Goal: Navigation & Orientation: Find specific page/section

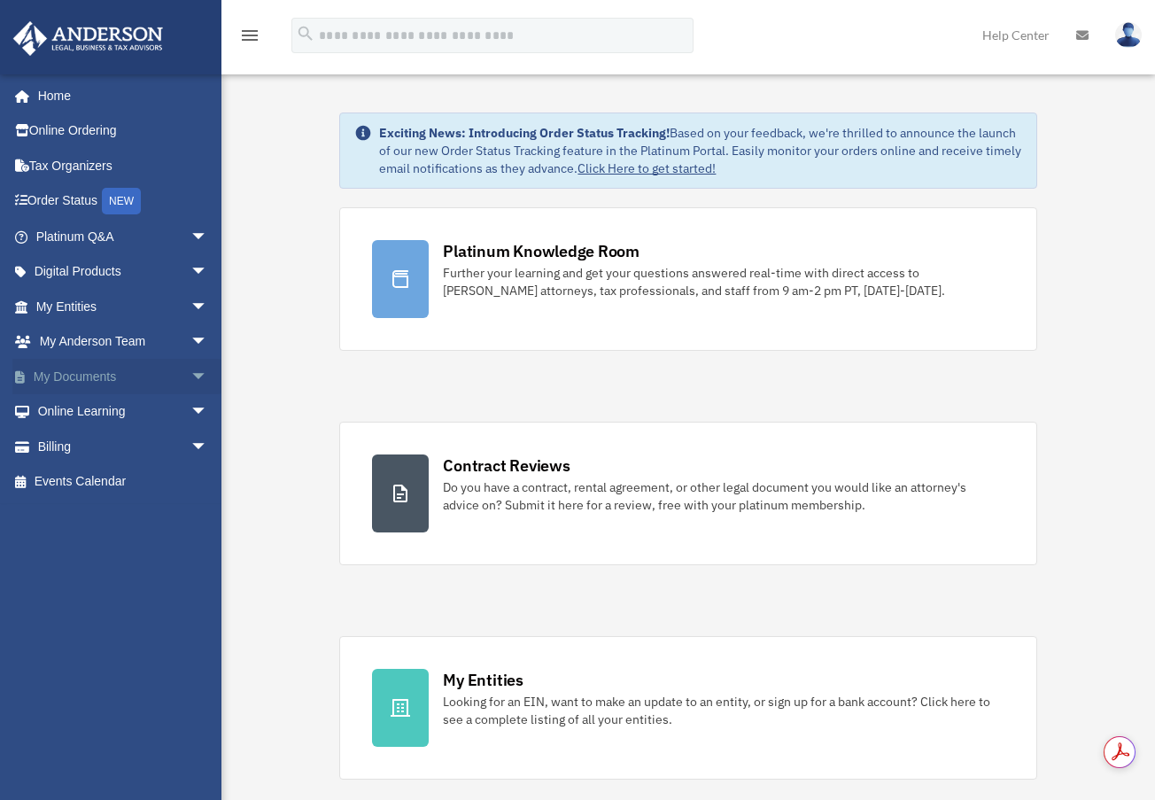
click at [191, 380] on span "arrow_drop_down" at bounding box center [208, 377] width 35 height 36
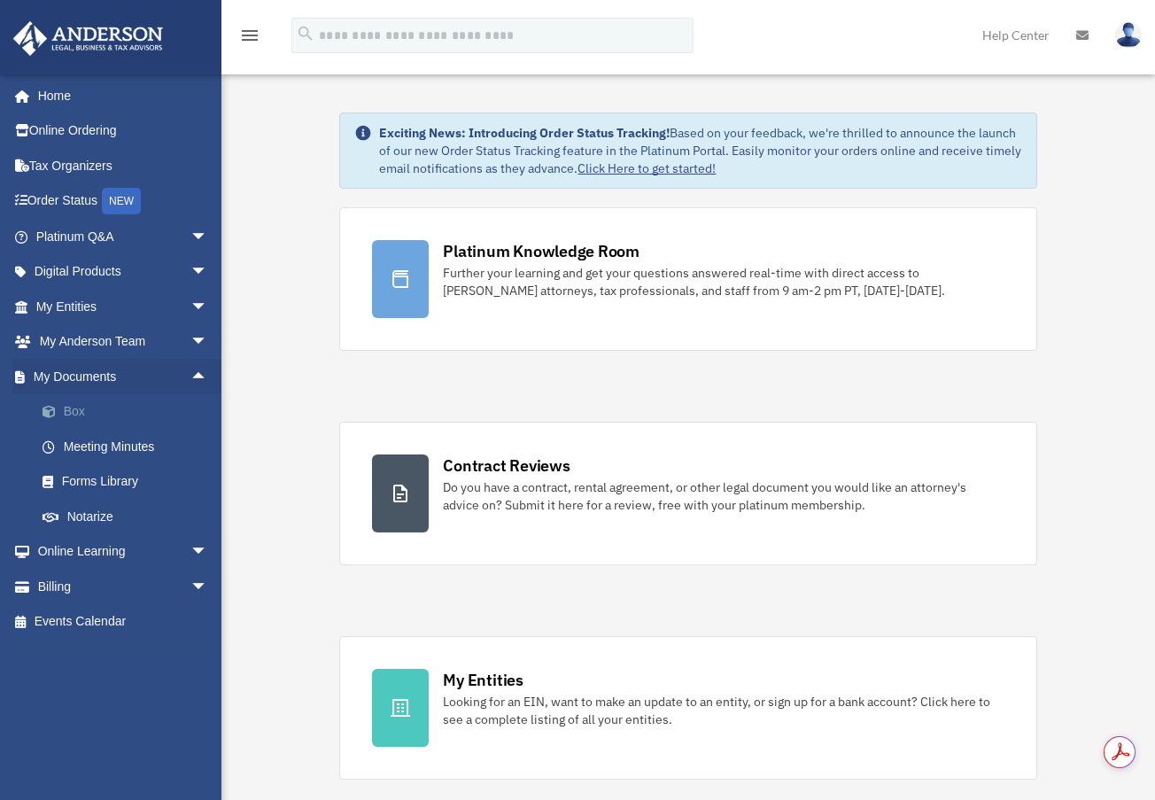
click at [83, 414] on link "Box" at bounding box center [130, 411] width 210 height 35
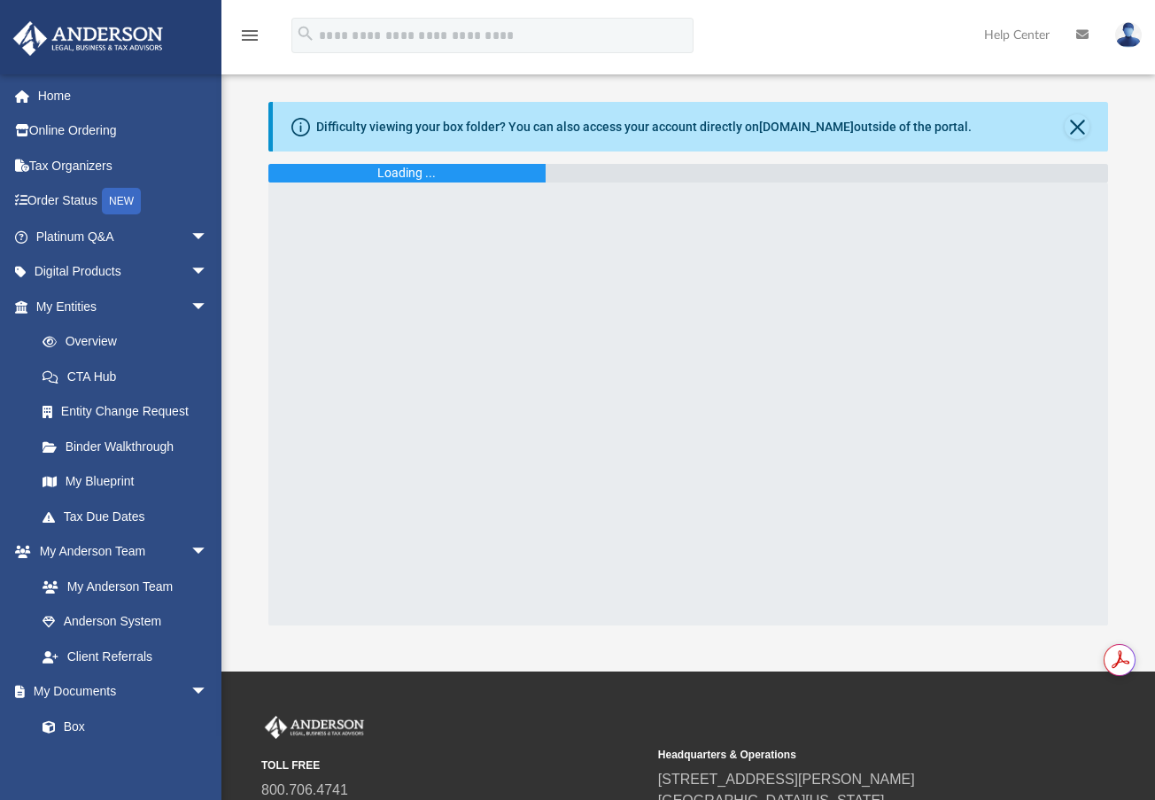
click at [671, 121] on div "Difficulty viewing your box folder? You can also access your account directly o…" at bounding box center [644, 127] width 656 height 19
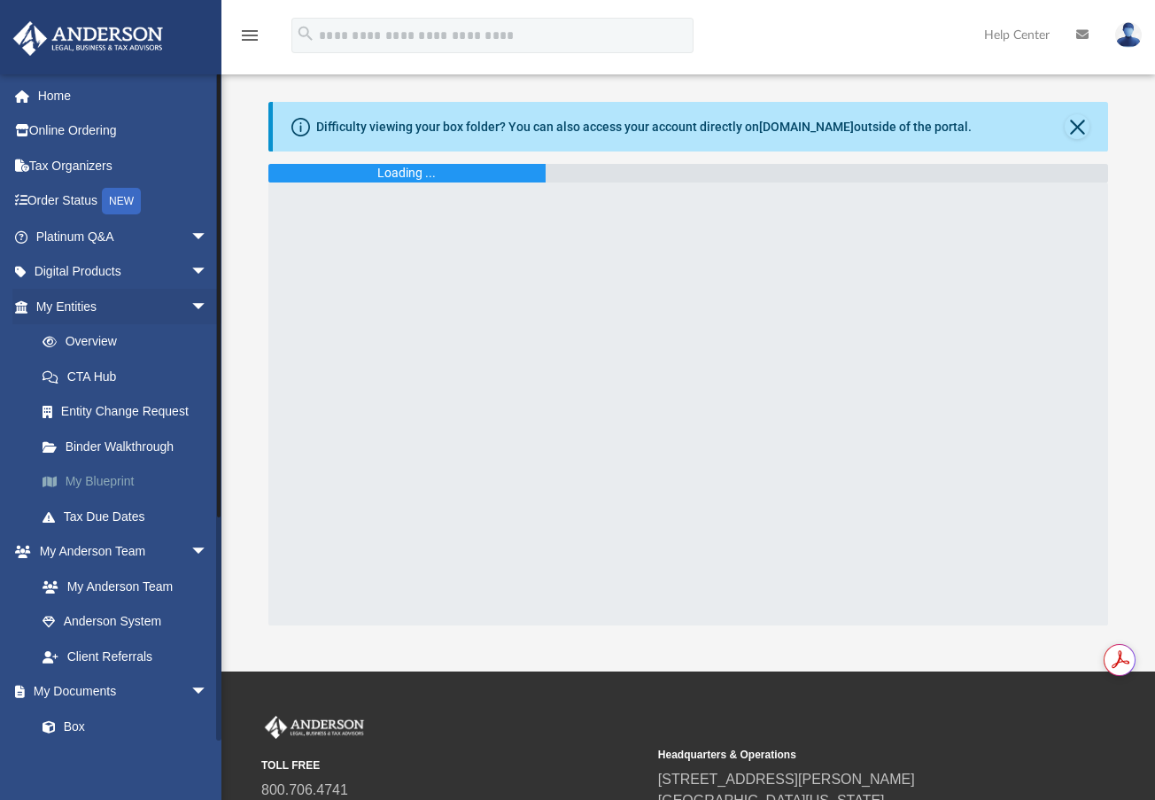
click at [107, 486] on link "My Blueprint" at bounding box center [130, 481] width 210 height 35
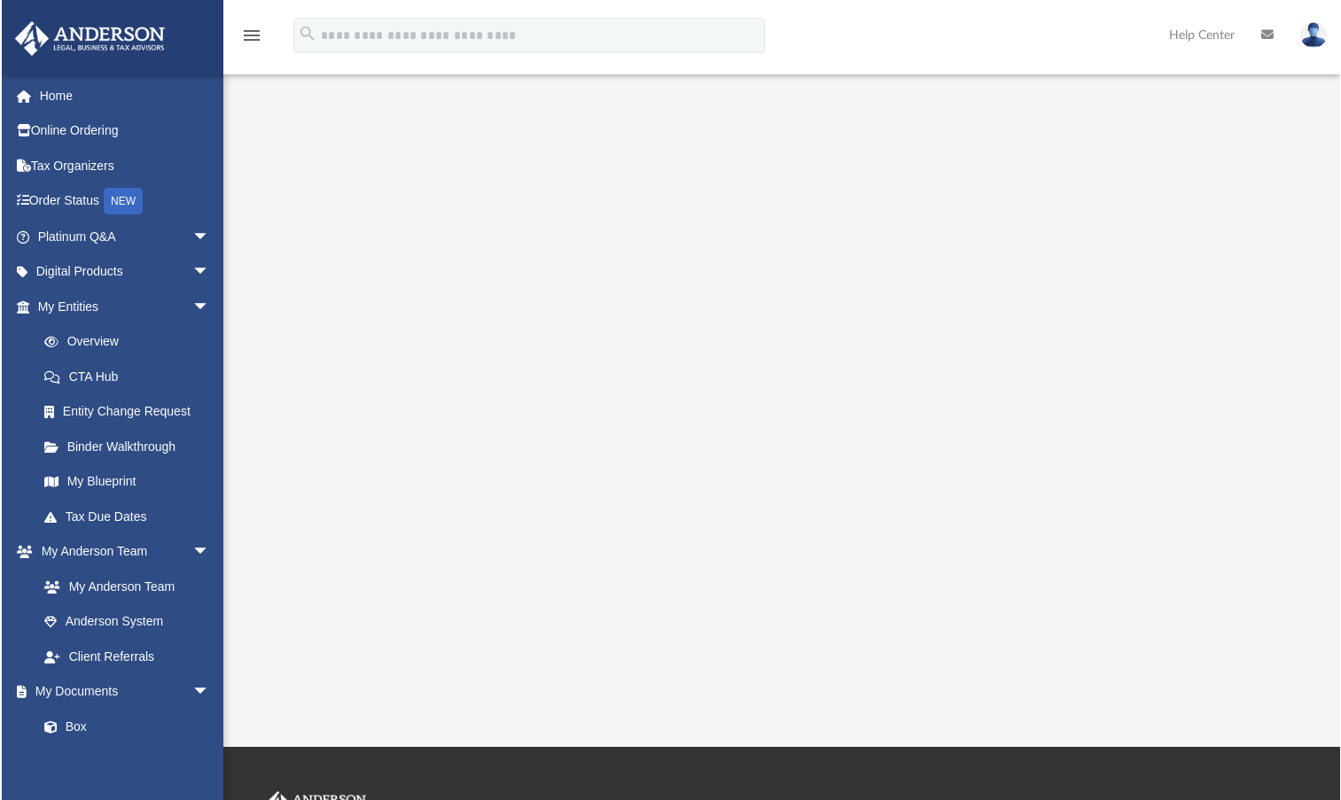
scroll to position [126, 0]
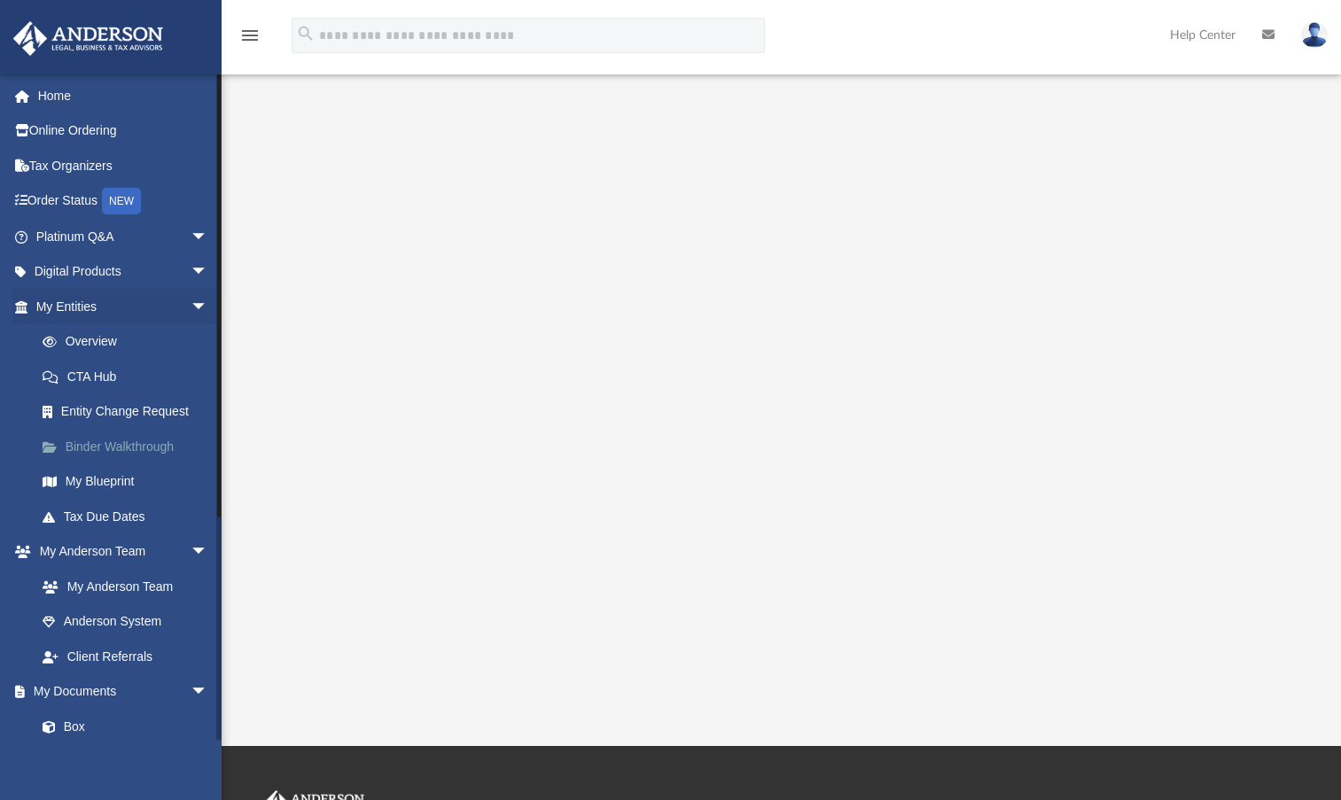
click at [143, 446] on link "Binder Walkthrough" at bounding box center [130, 446] width 210 height 35
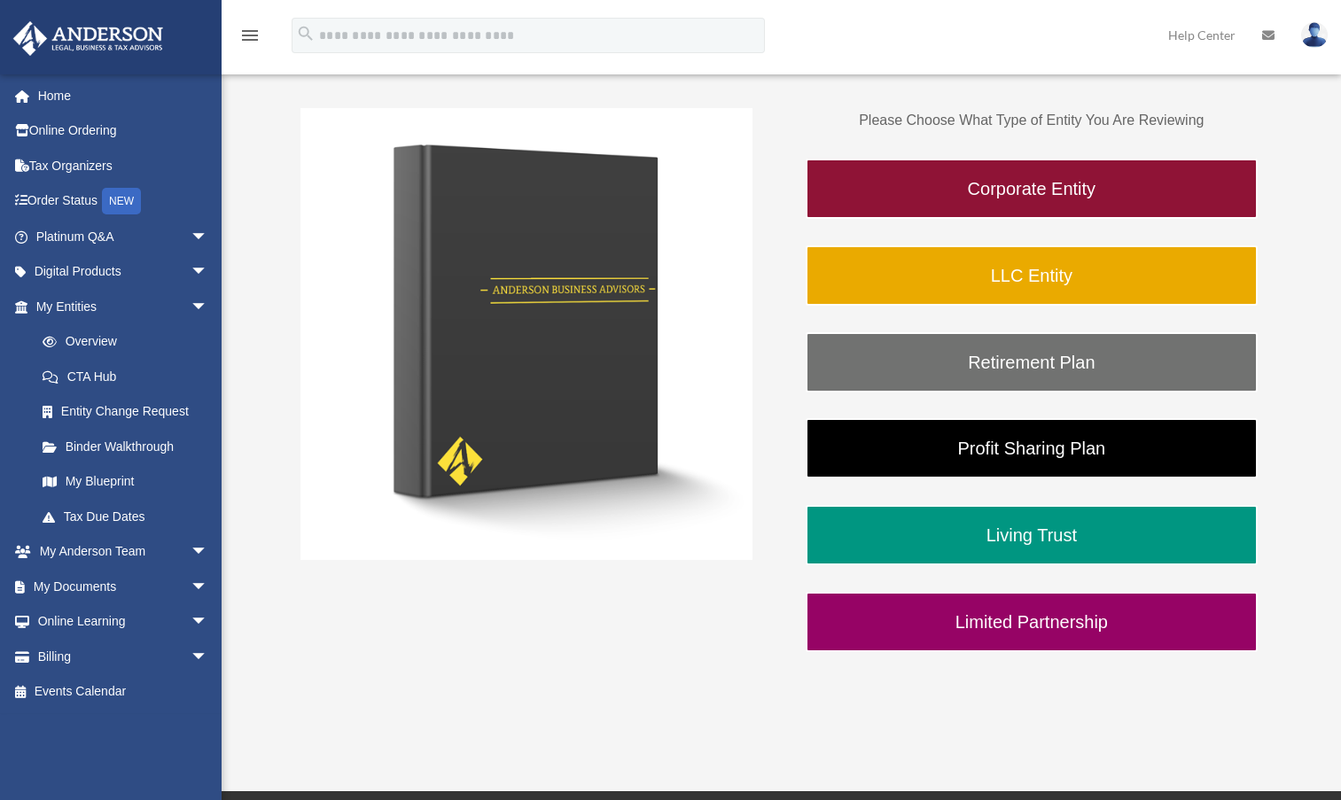
scroll to position [266, 0]
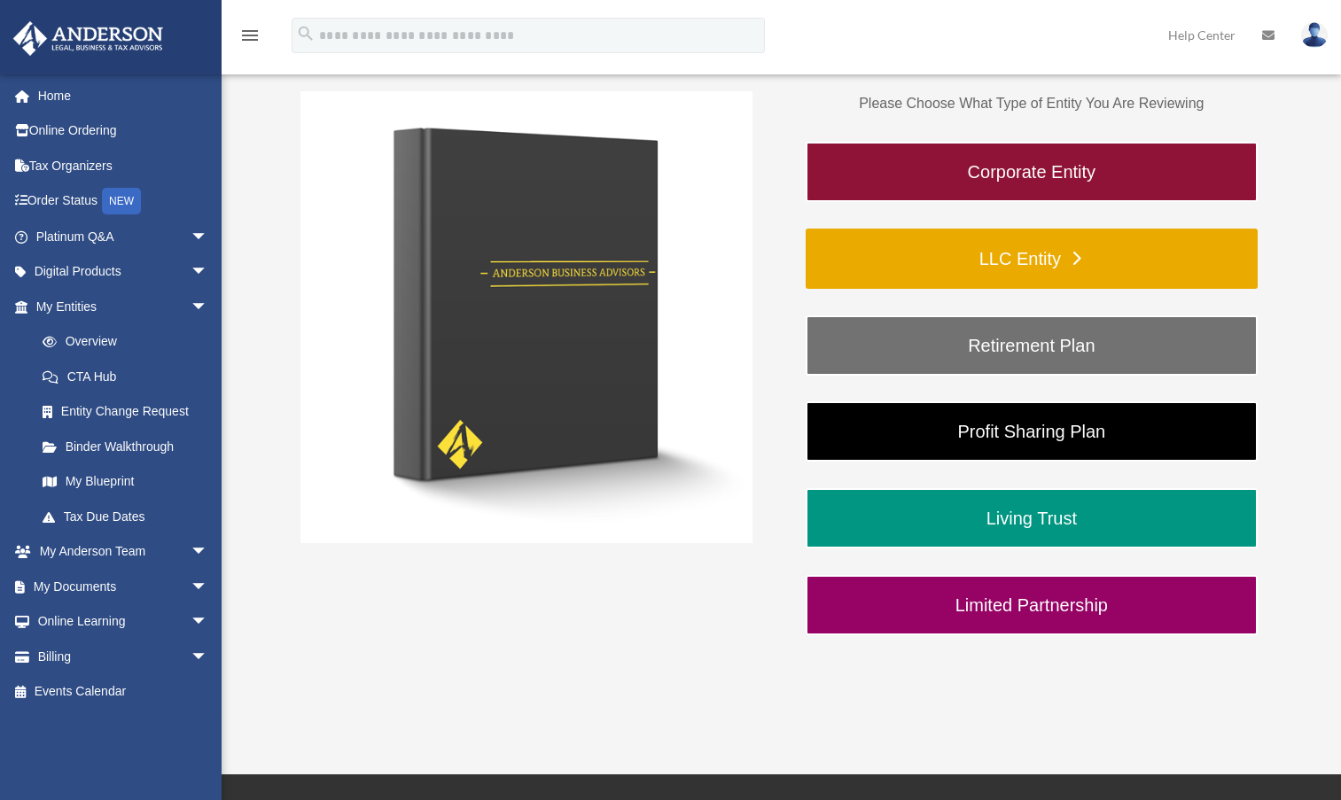
click at [963, 258] on link "LLC Entity" at bounding box center [1031, 259] width 452 height 60
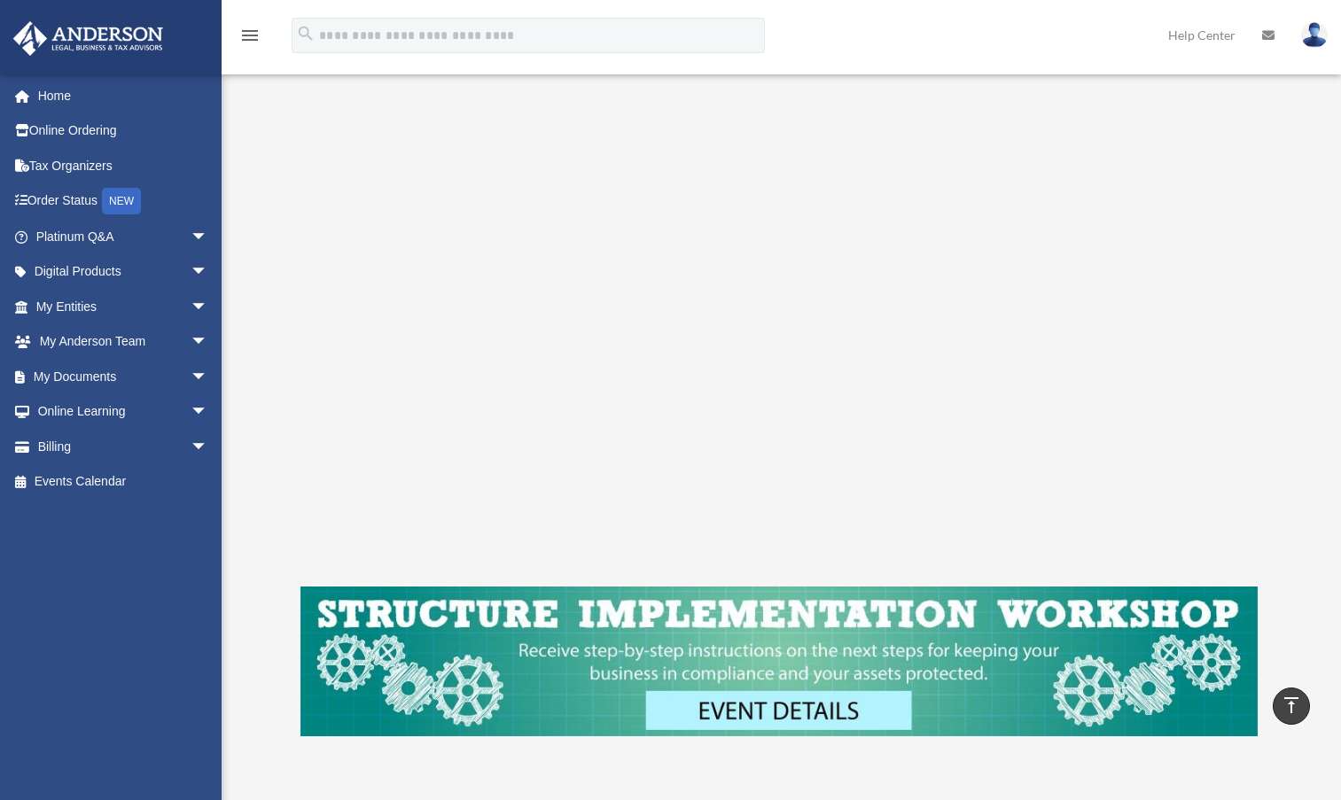
scroll to position [237, 0]
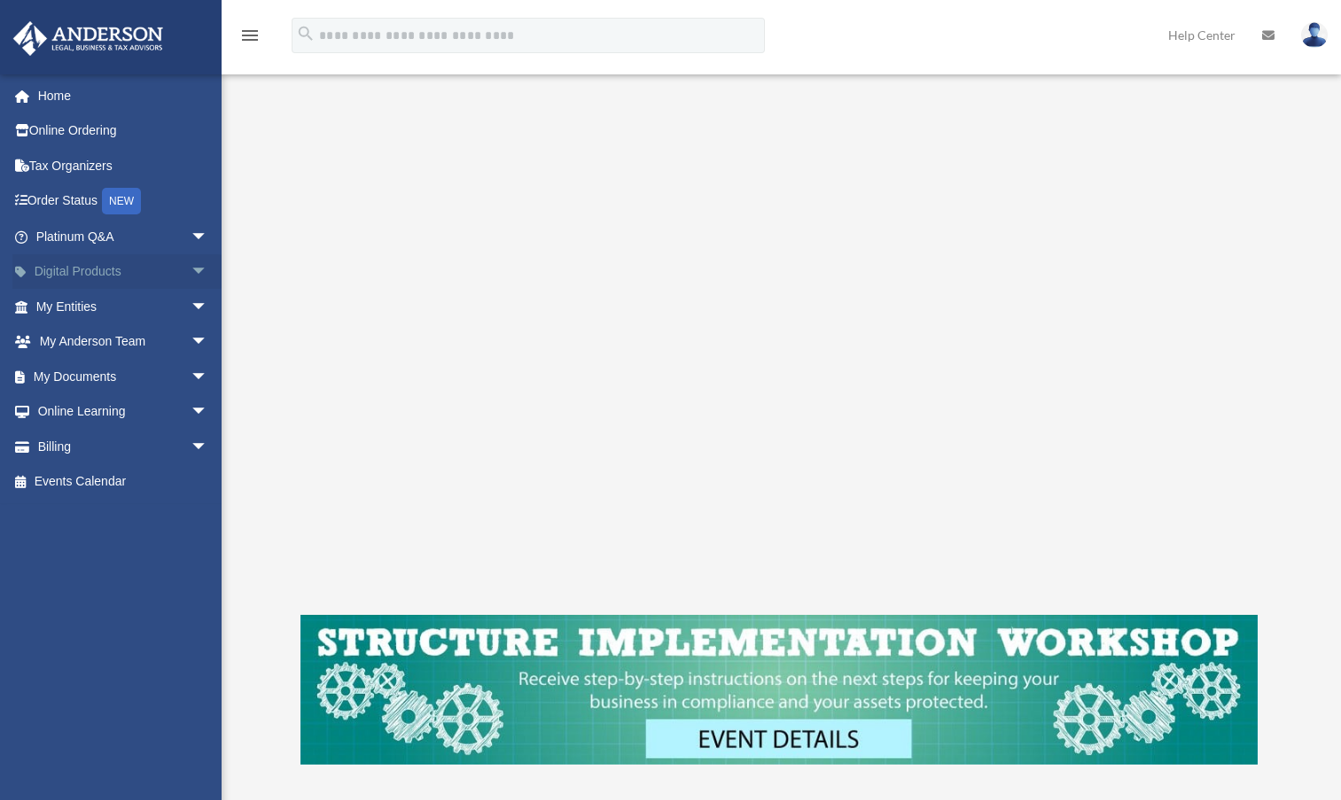
click at [191, 268] on span "arrow_drop_down" at bounding box center [208, 272] width 35 height 36
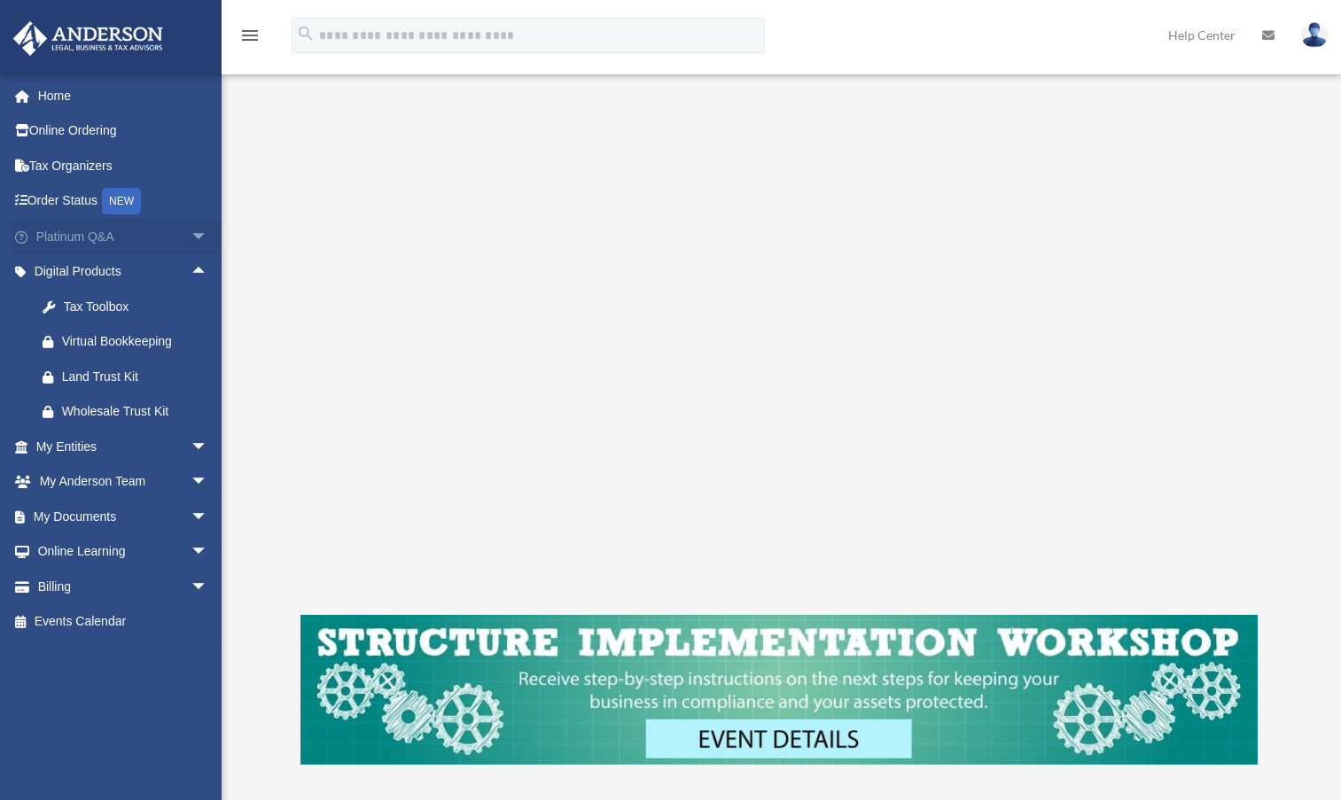
click at [191, 236] on span "arrow_drop_down" at bounding box center [208, 237] width 35 height 36
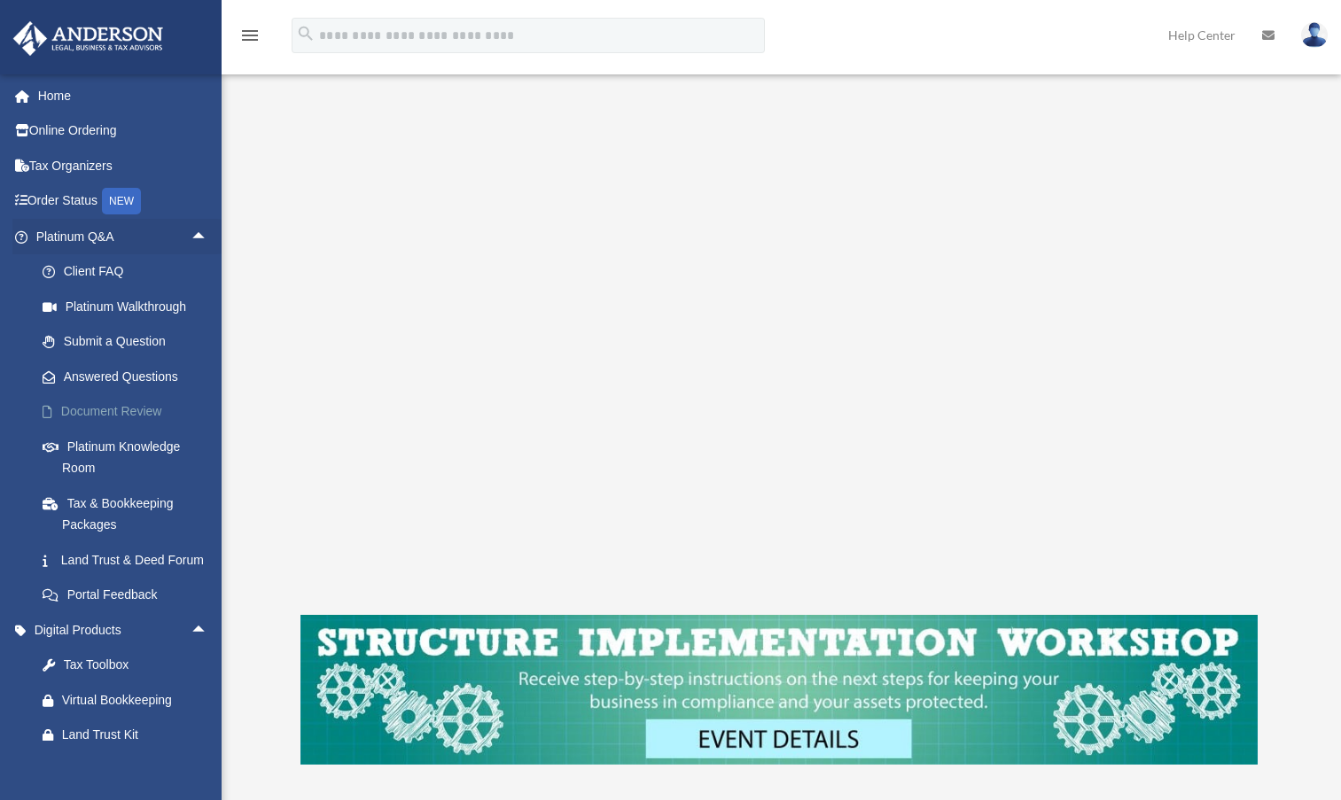
click at [130, 400] on link "Document Review" at bounding box center [130, 411] width 210 height 35
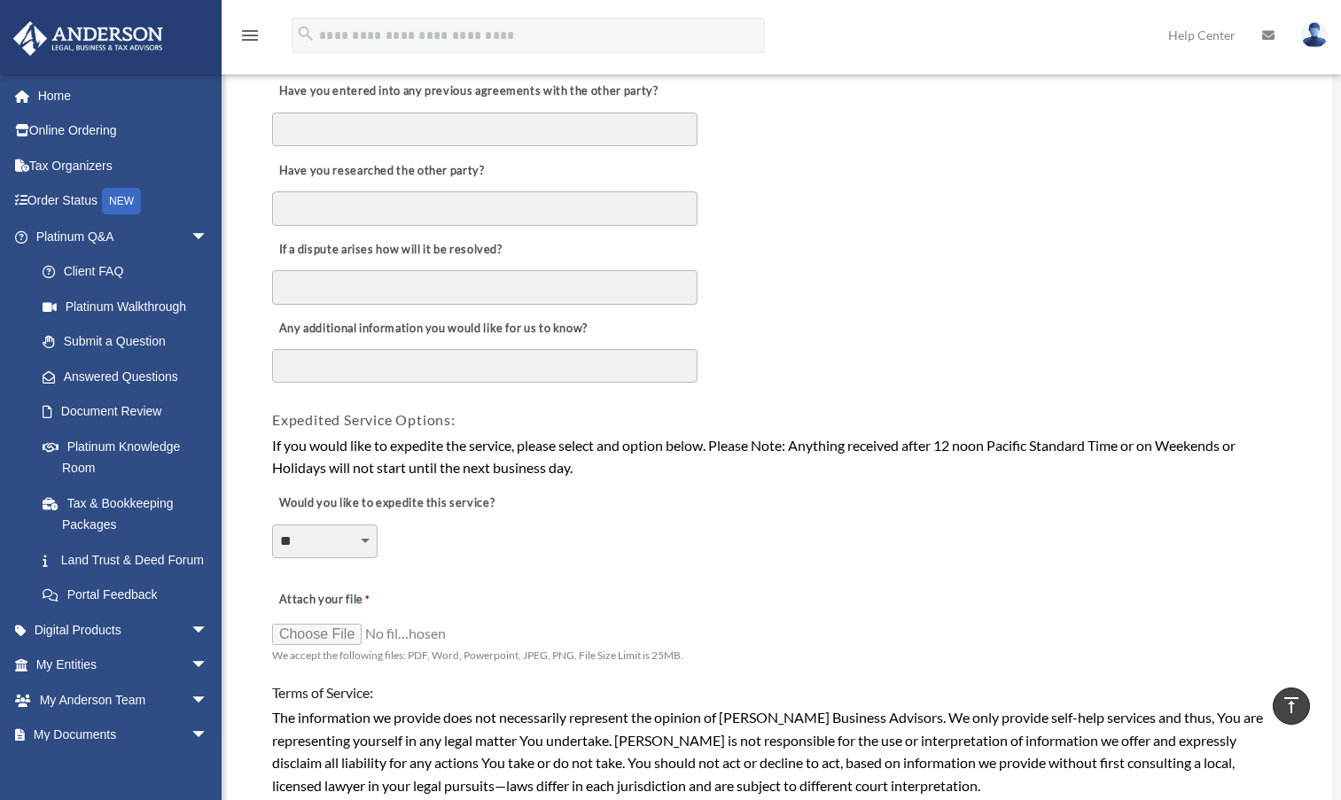
scroll to position [975, 0]
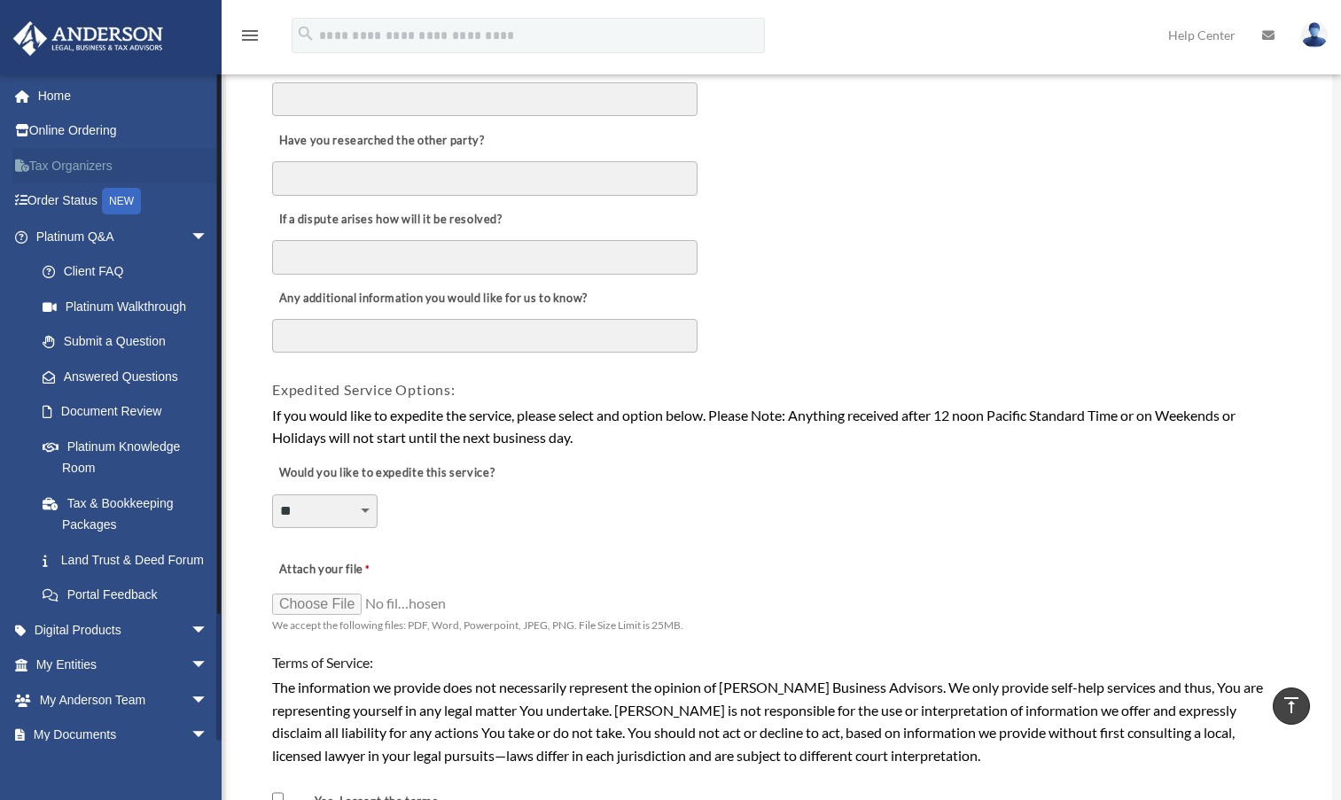
click at [80, 170] on link "Tax Organizers" at bounding box center [123, 165] width 222 height 35
click at [191, 684] on span "arrow_drop_down" at bounding box center [208, 666] width 35 height 36
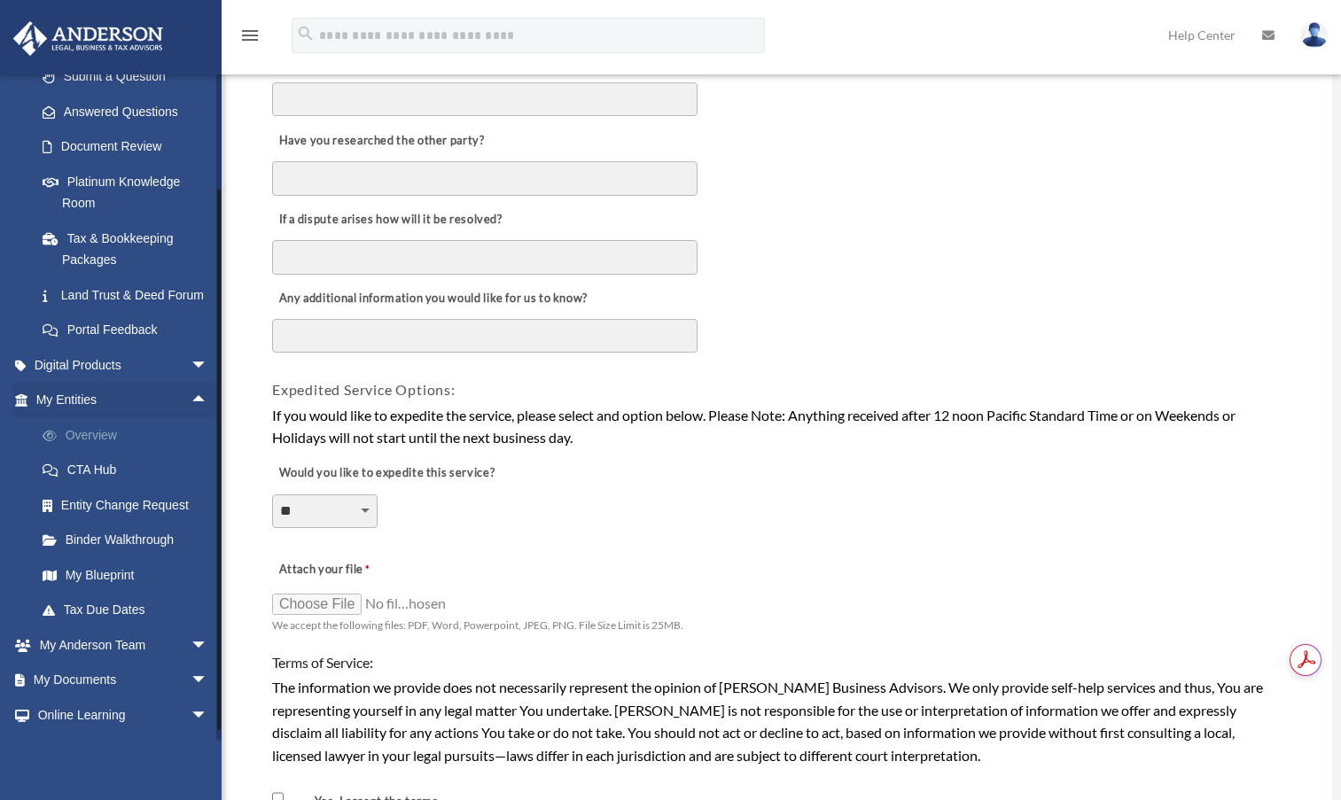
scroll to position [325, 0]
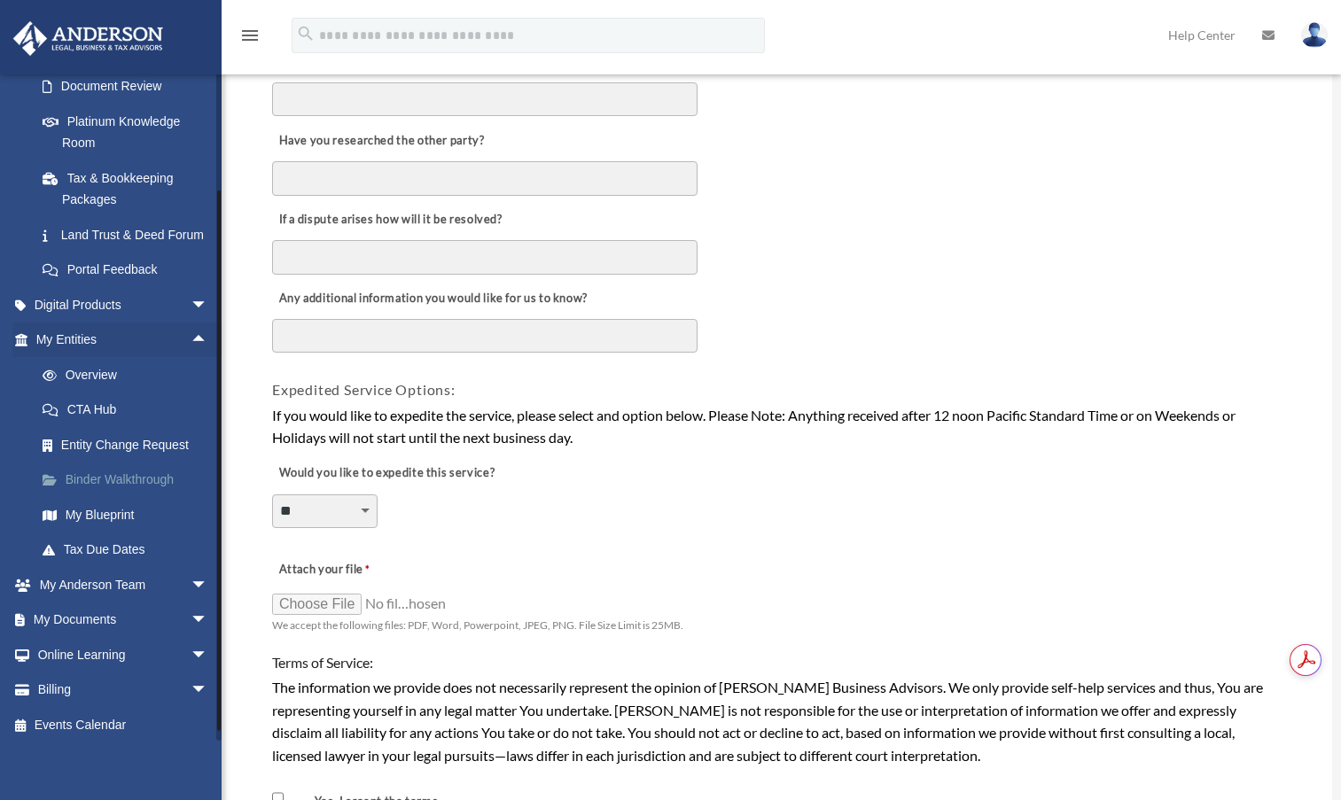
click at [112, 489] on link "Binder Walkthrough" at bounding box center [130, 480] width 210 height 35
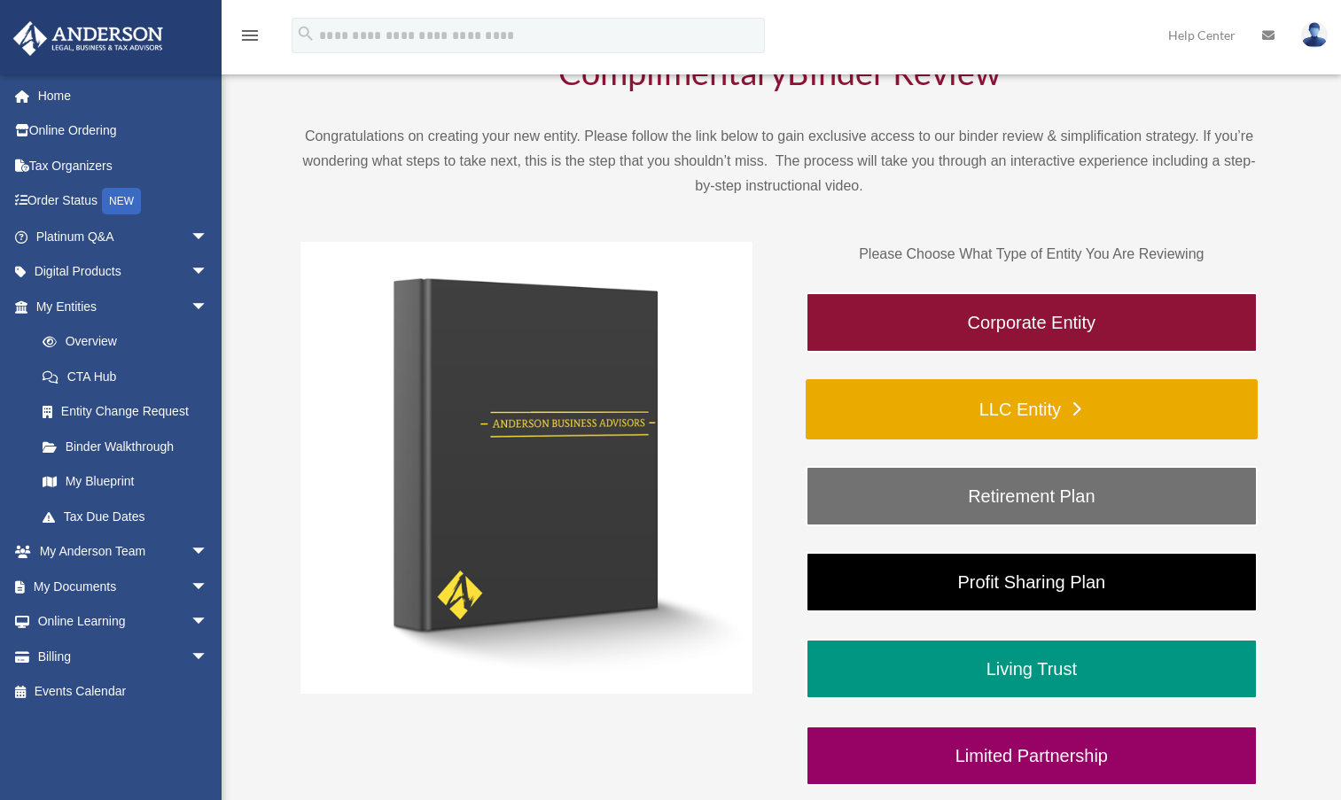
scroll to position [118, 0]
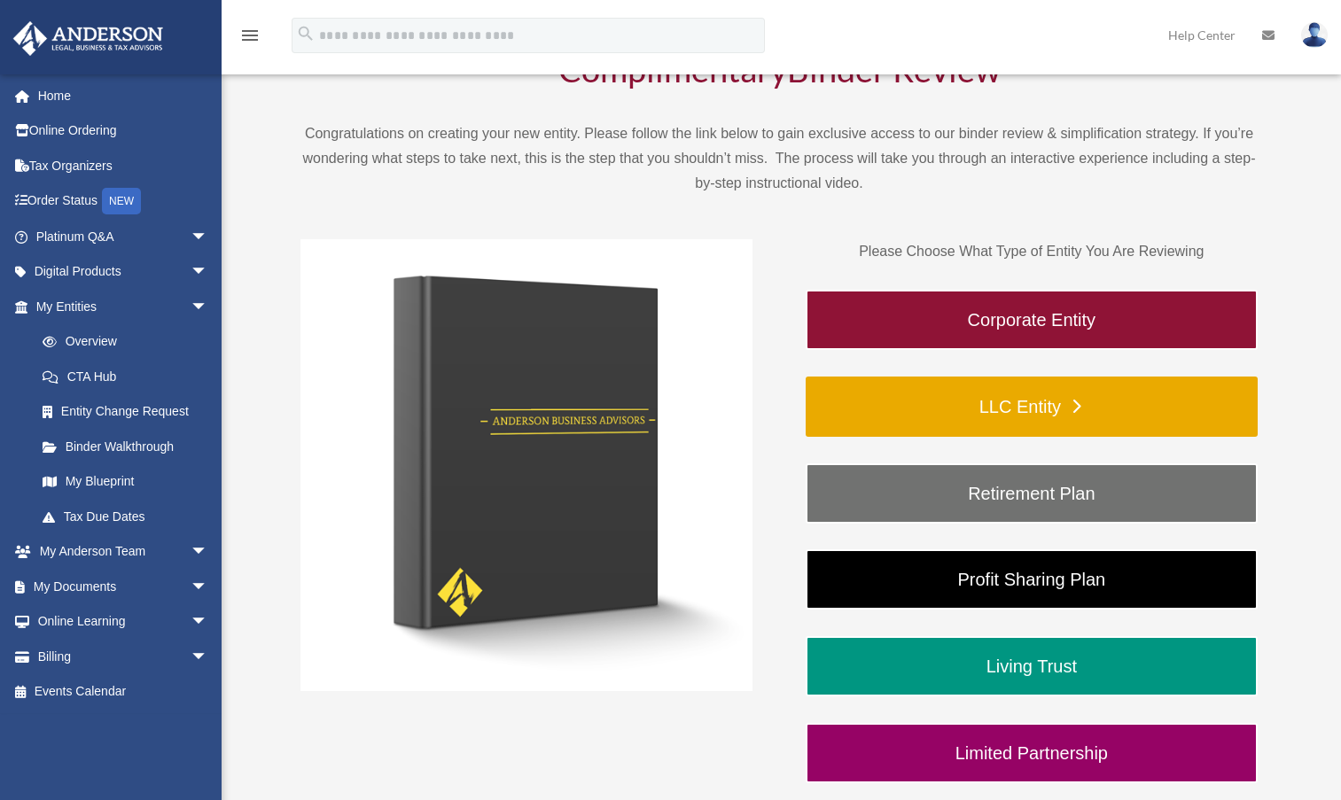
click at [1023, 403] on link "LLC Entity" at bounding box center [1031, 407] width 452 height 60
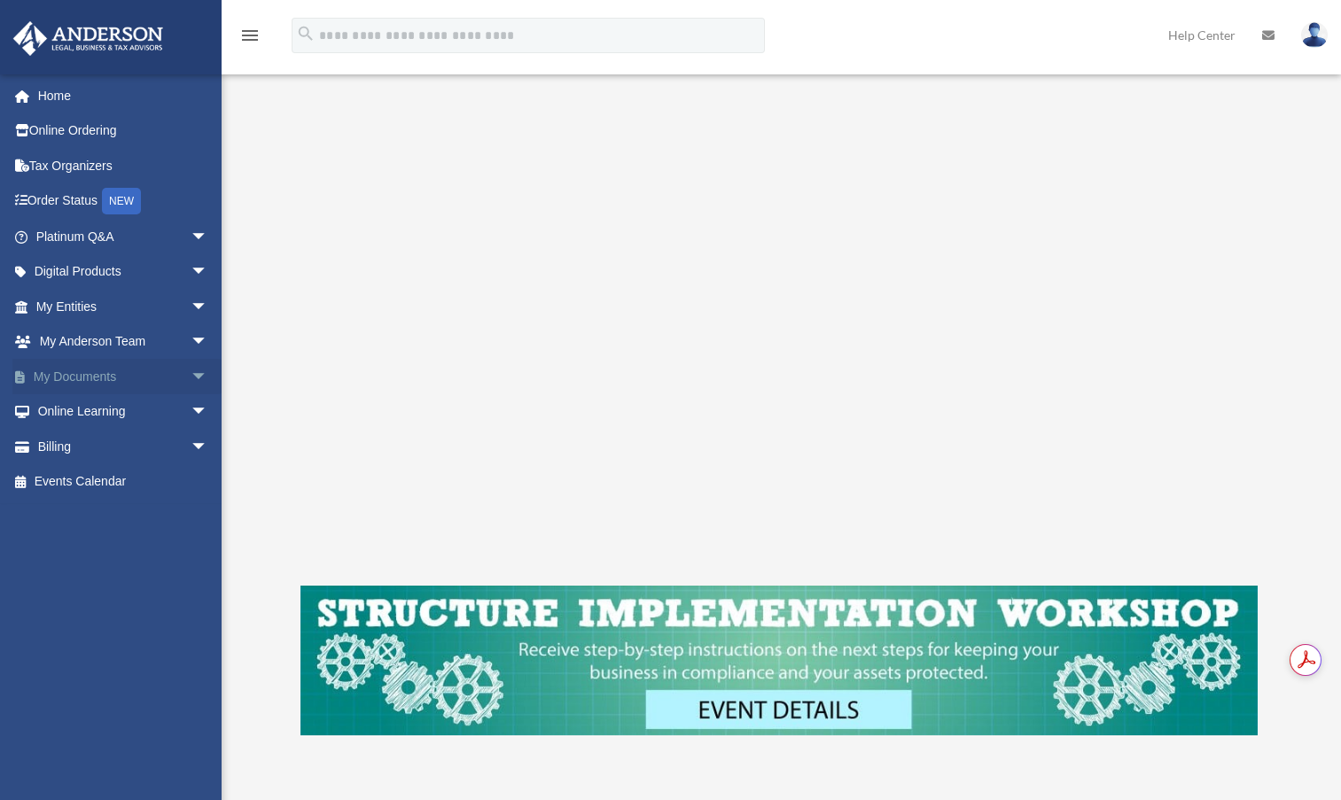
click at [191, 377] on span "arrow_drop_down" at bounding box center [208, 377] width 35 height 36
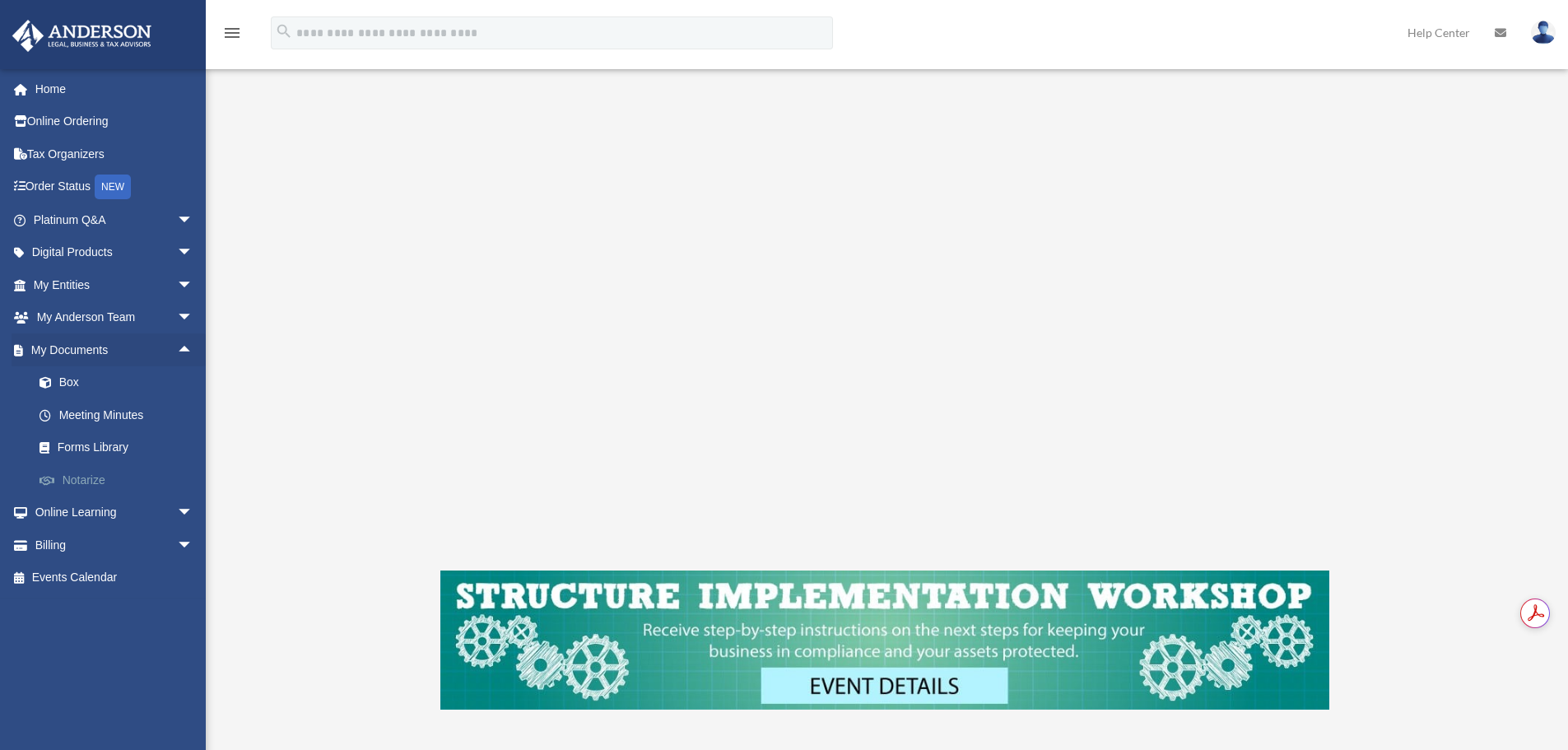
click at [95, 478] on link "Notarize" at bounding box center [121, 480] width 195 height 33
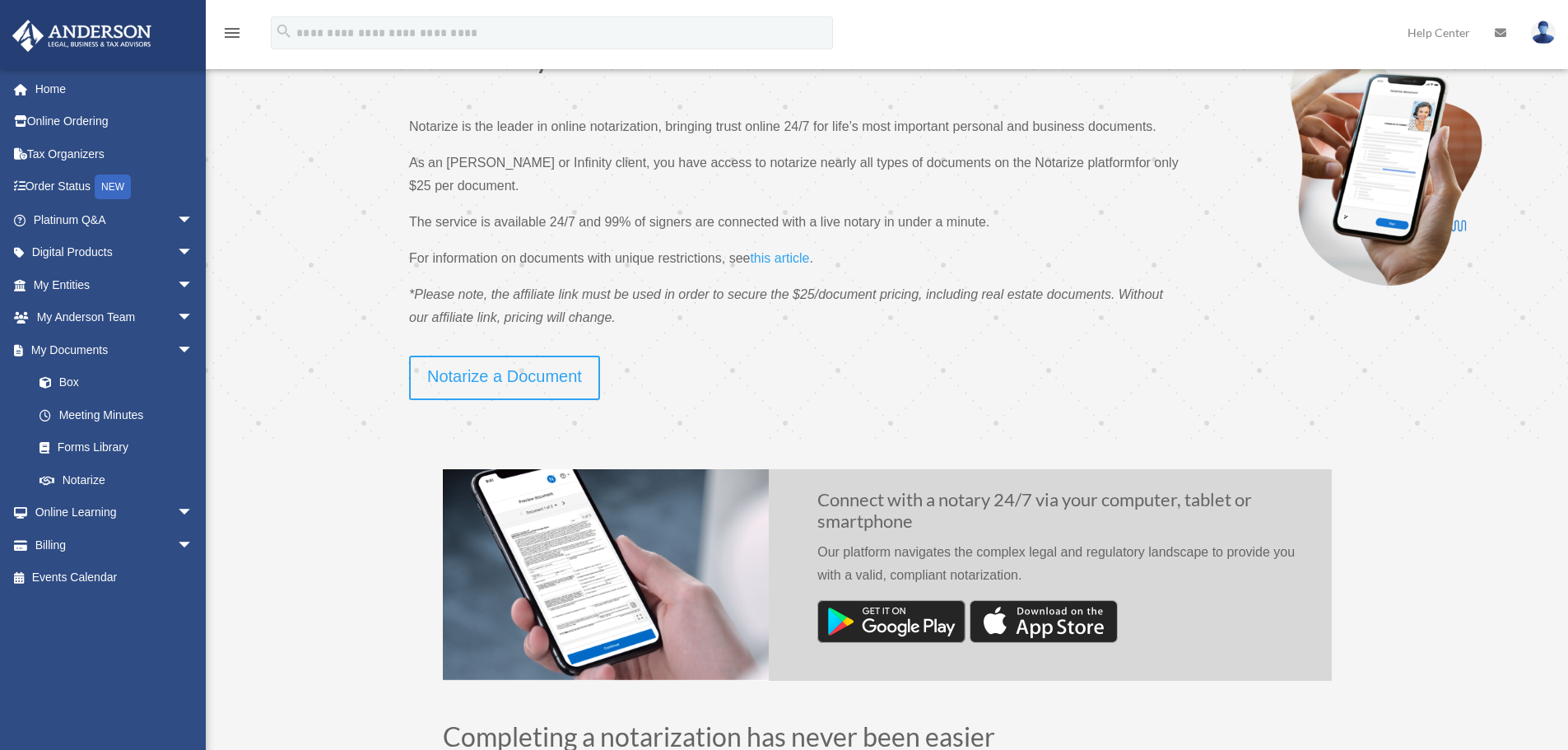
scroll to position [110, 0]
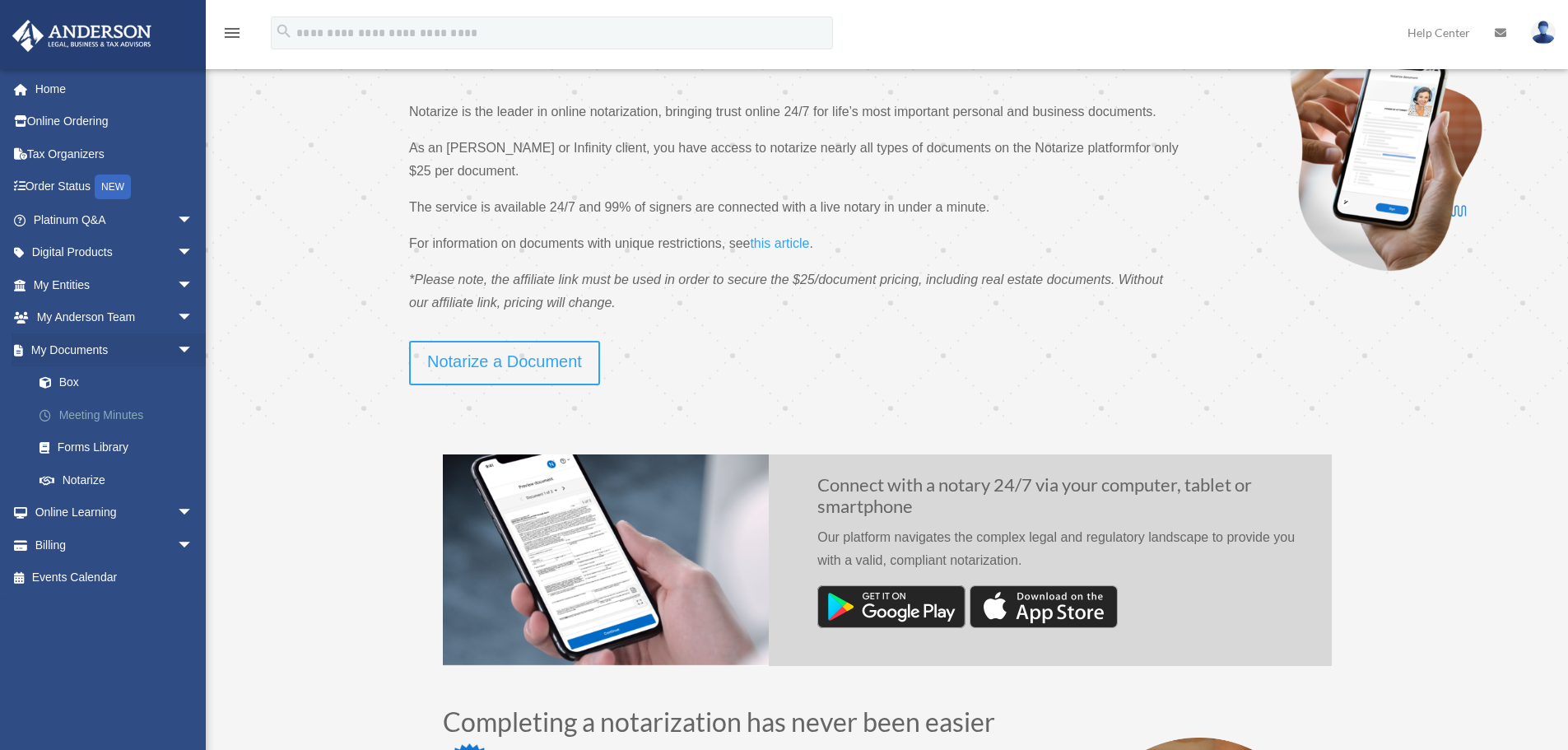
click at [125, 416] on link "Meeting Minutes" at bounding box center [121, 414] width 195 height 33
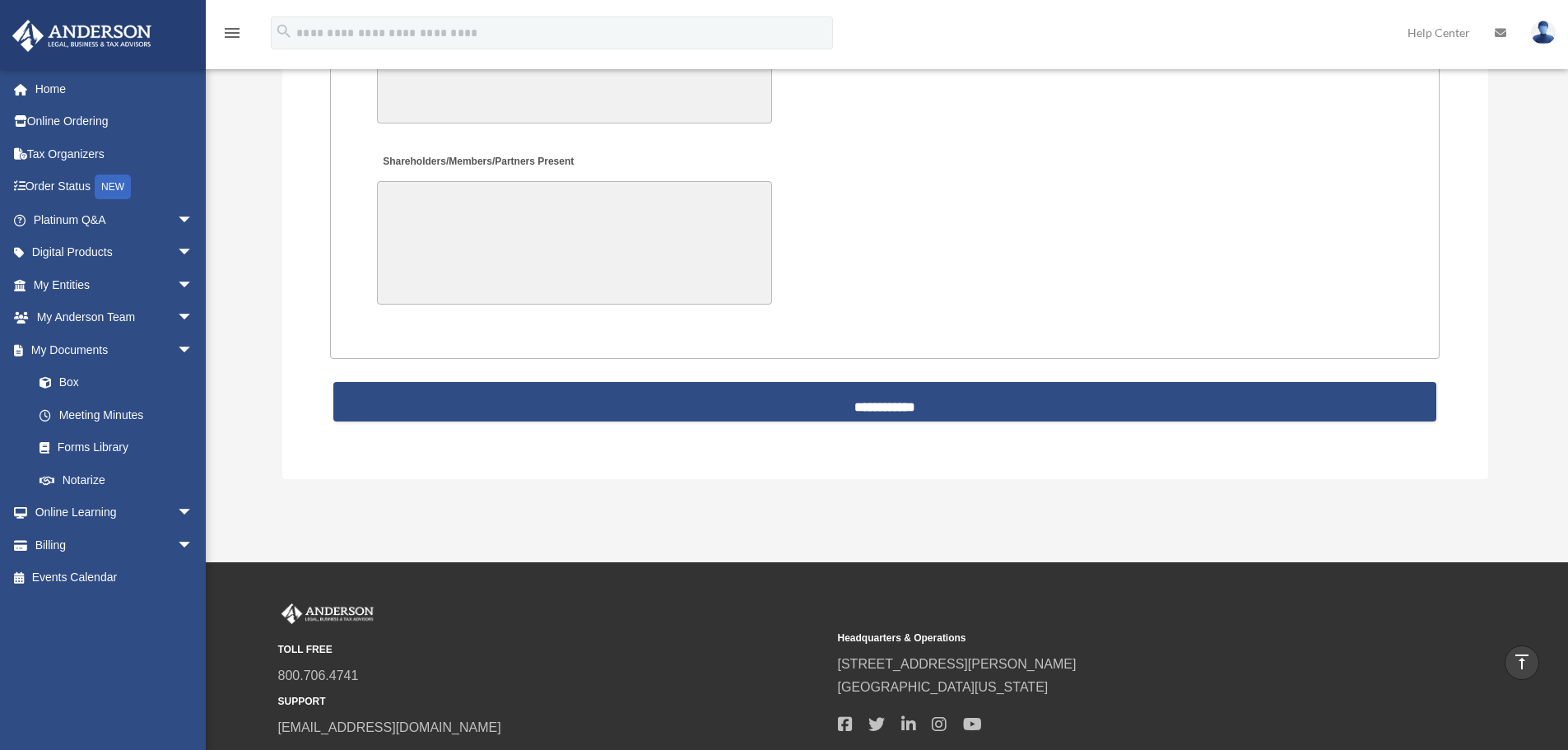
scroll to position [3568, 0]
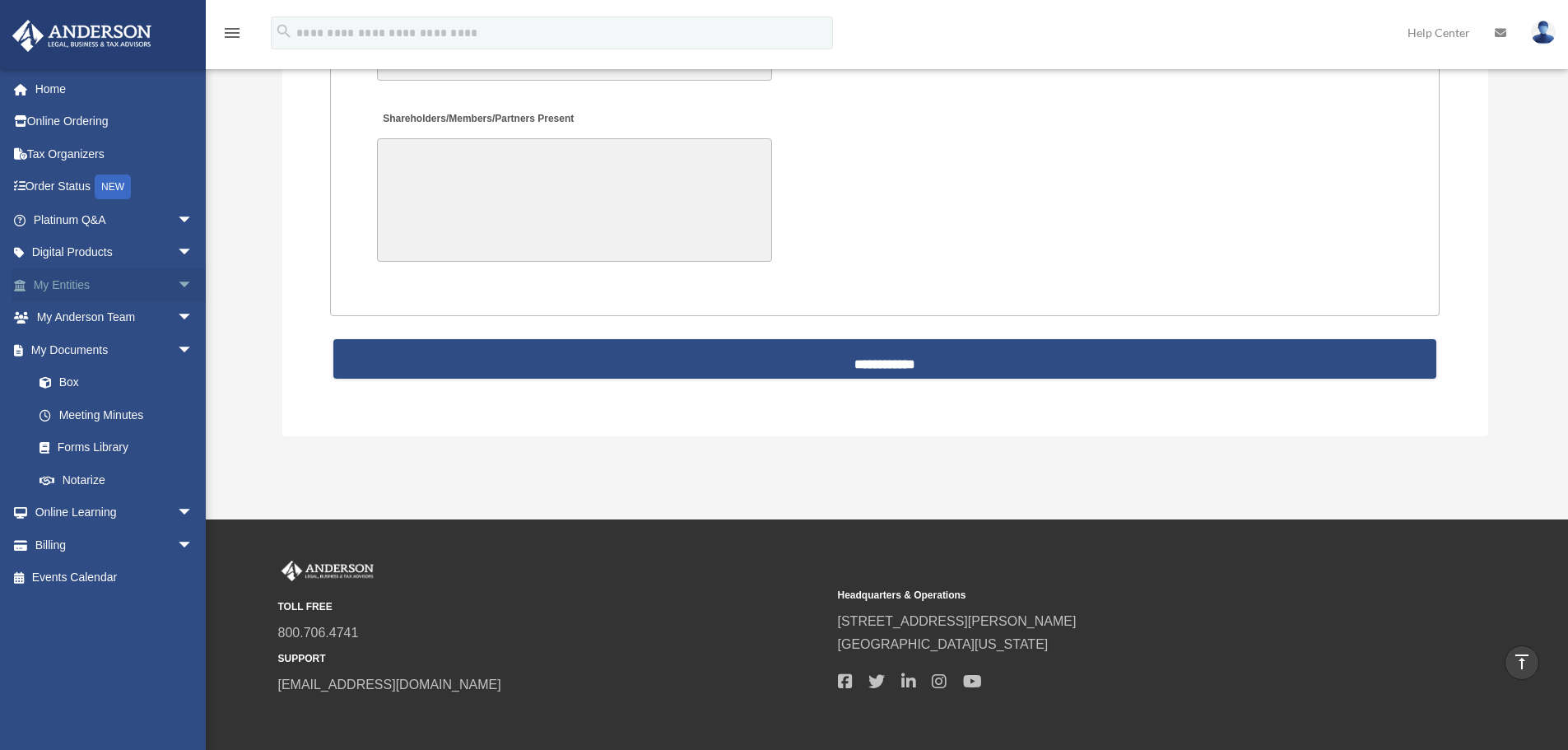
click at [180, 287] on span "arrow_drop_down" at bounding box center [193, 285] width 33 height 33
click at [89, 314] on link "Overview" at bounding box center [121, 317] width 195 height 33
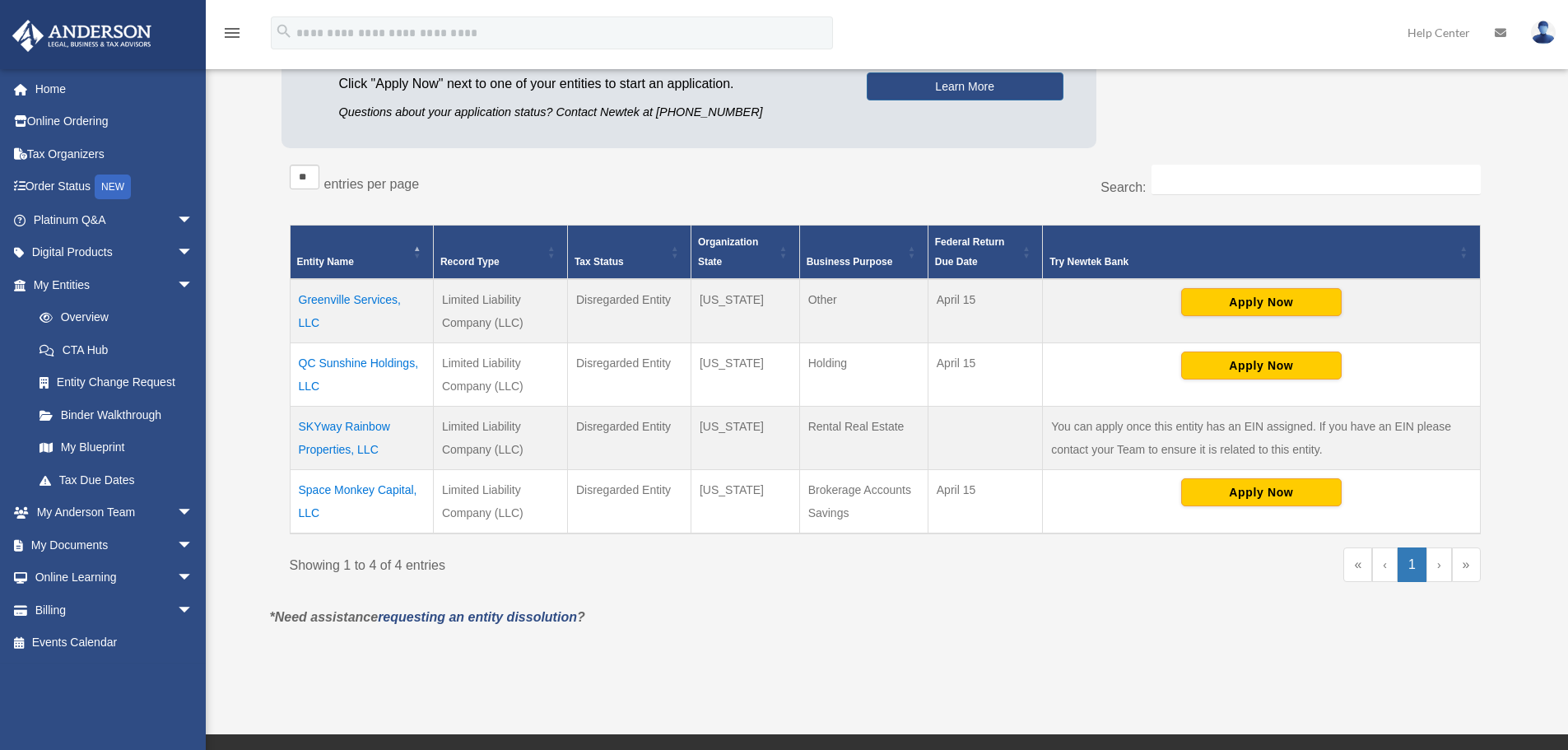
scroll to position [220, 0]
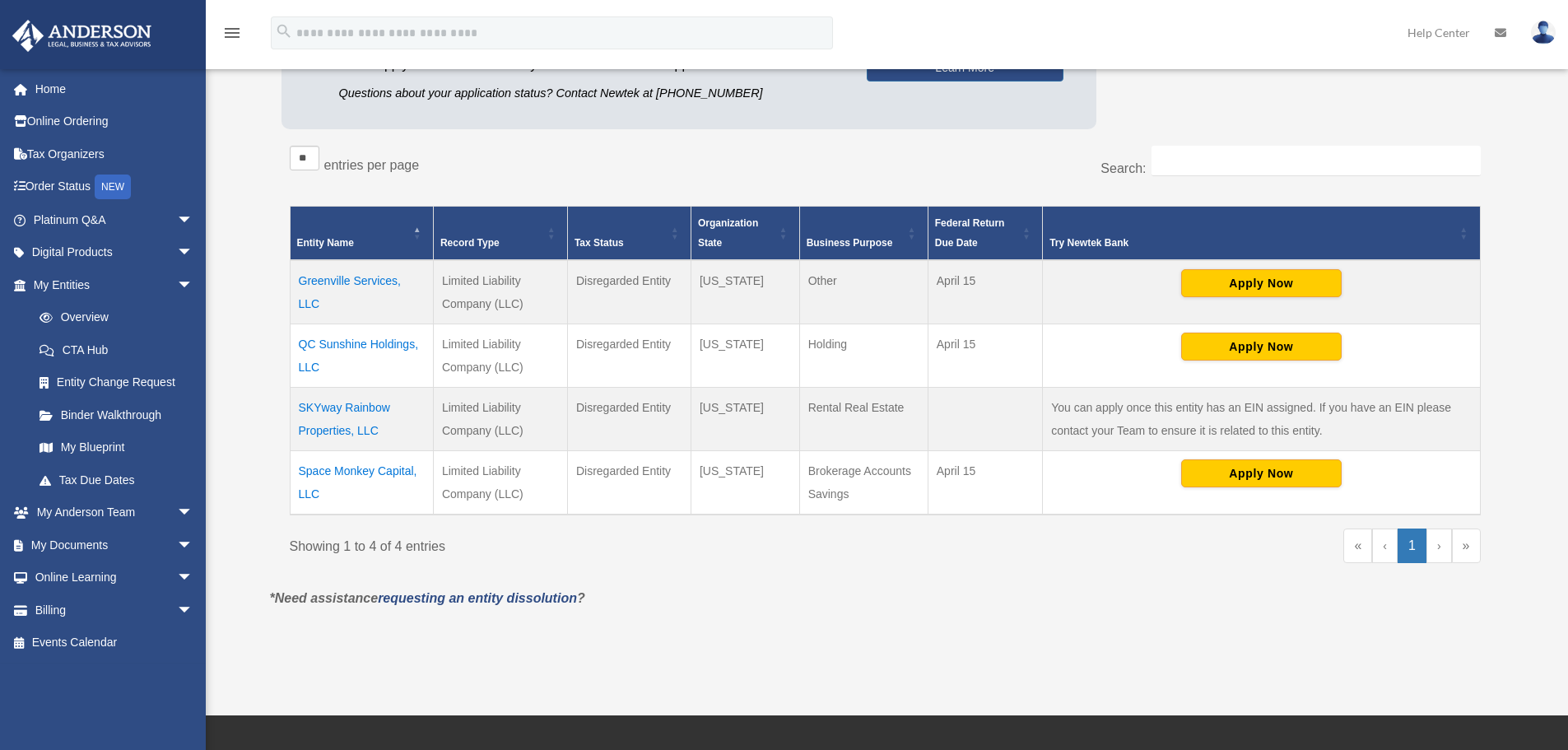
click at [358, 282] on td "Greenville Services, LLC" at bounding box center [361, 292] width 143 height 64
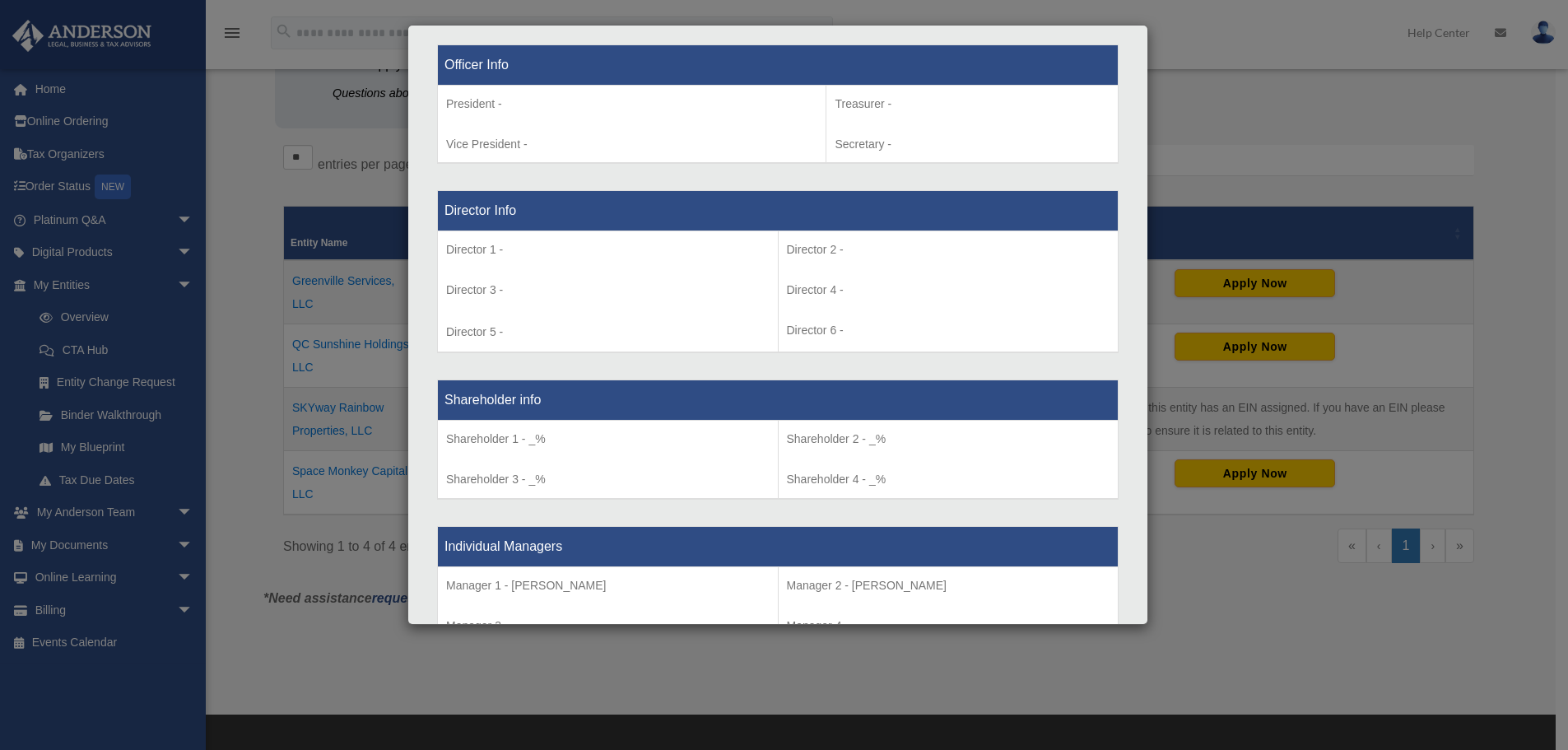
scroll to position [4, 0]
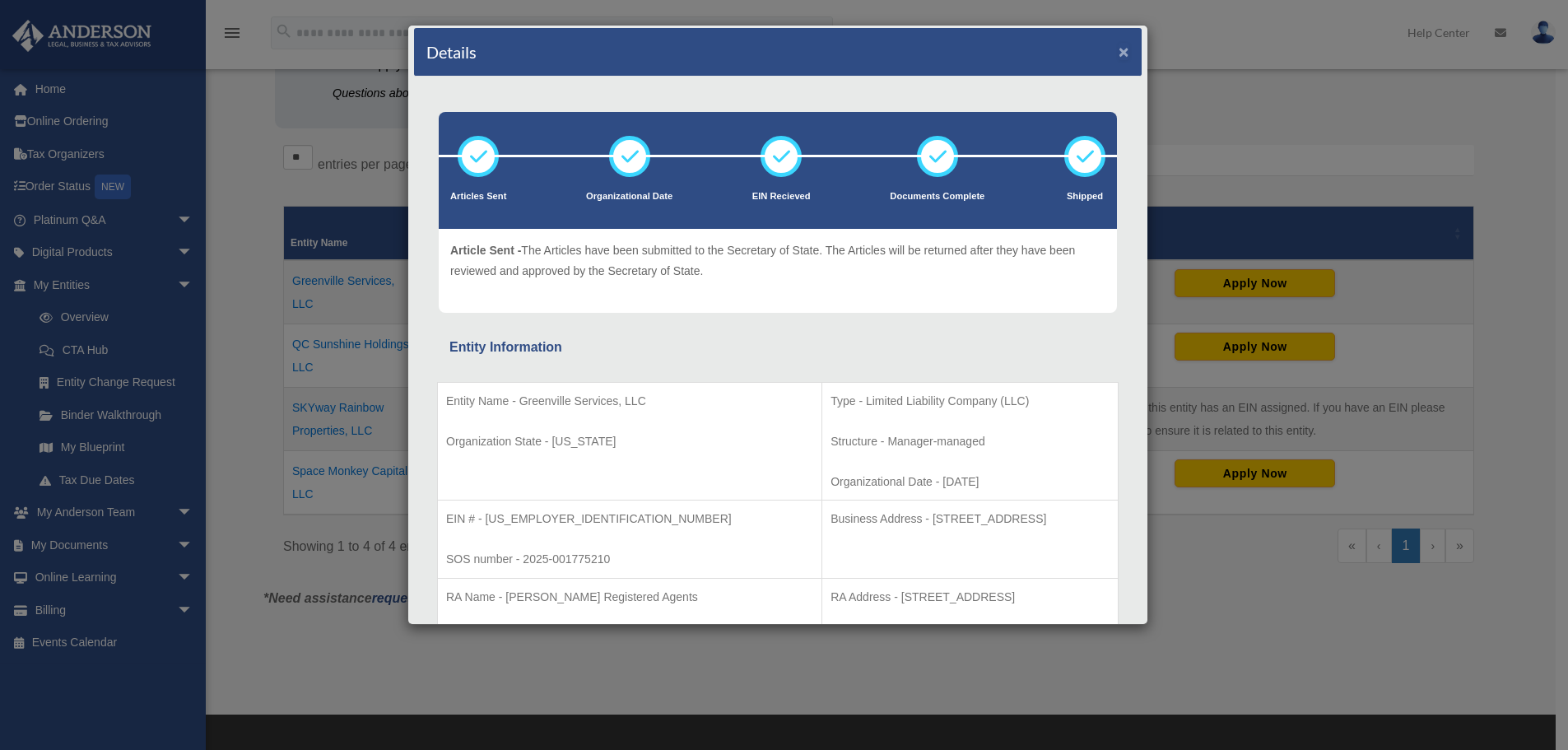
click at [1118, 50] on button "×" at bounding box center [1124, 51] width 11 height 18
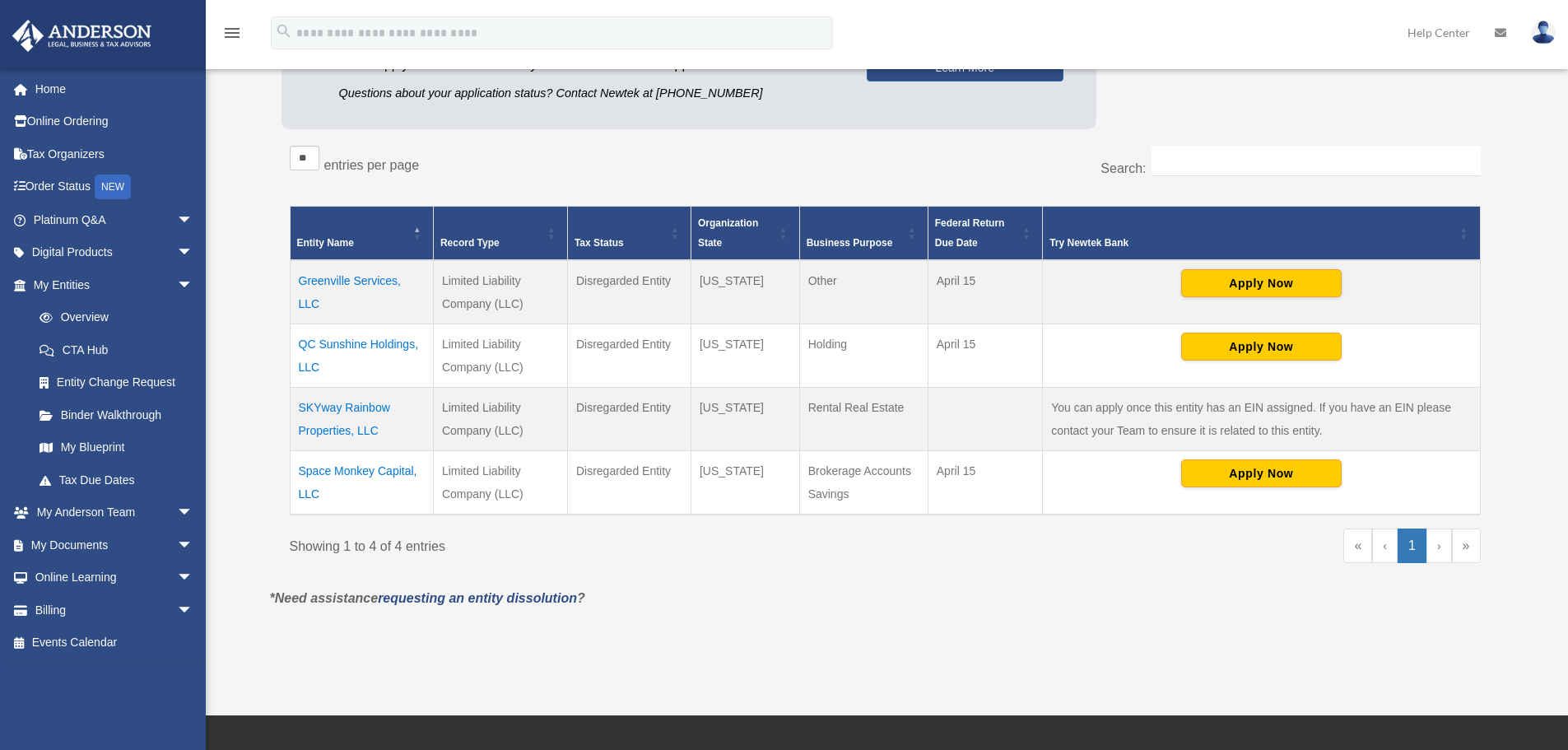
click at [348, 406] on td "SKYway Rainbow Properties, LLC" at bounding box center [361, 419] width 143 height 63
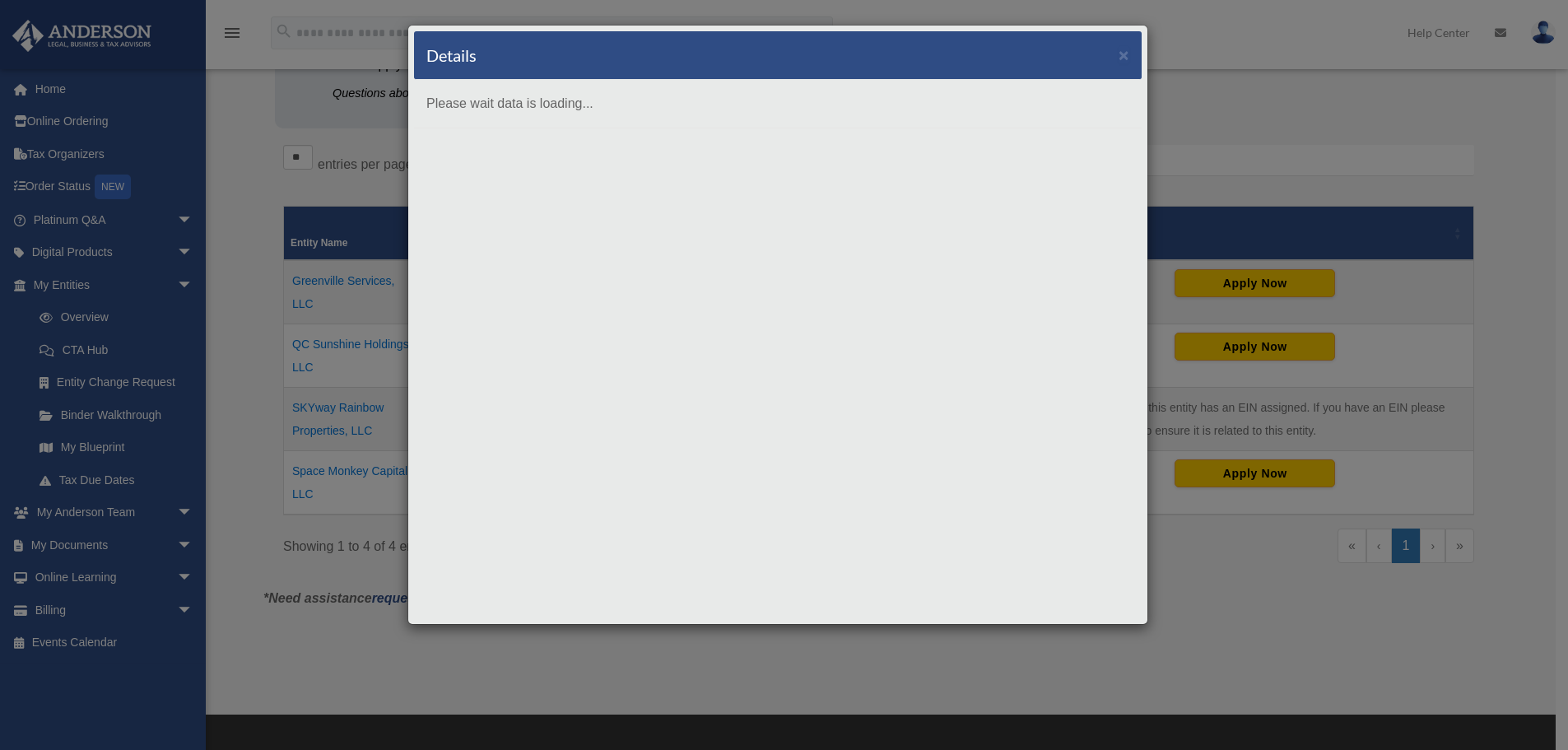
scroll to position [0, 0]
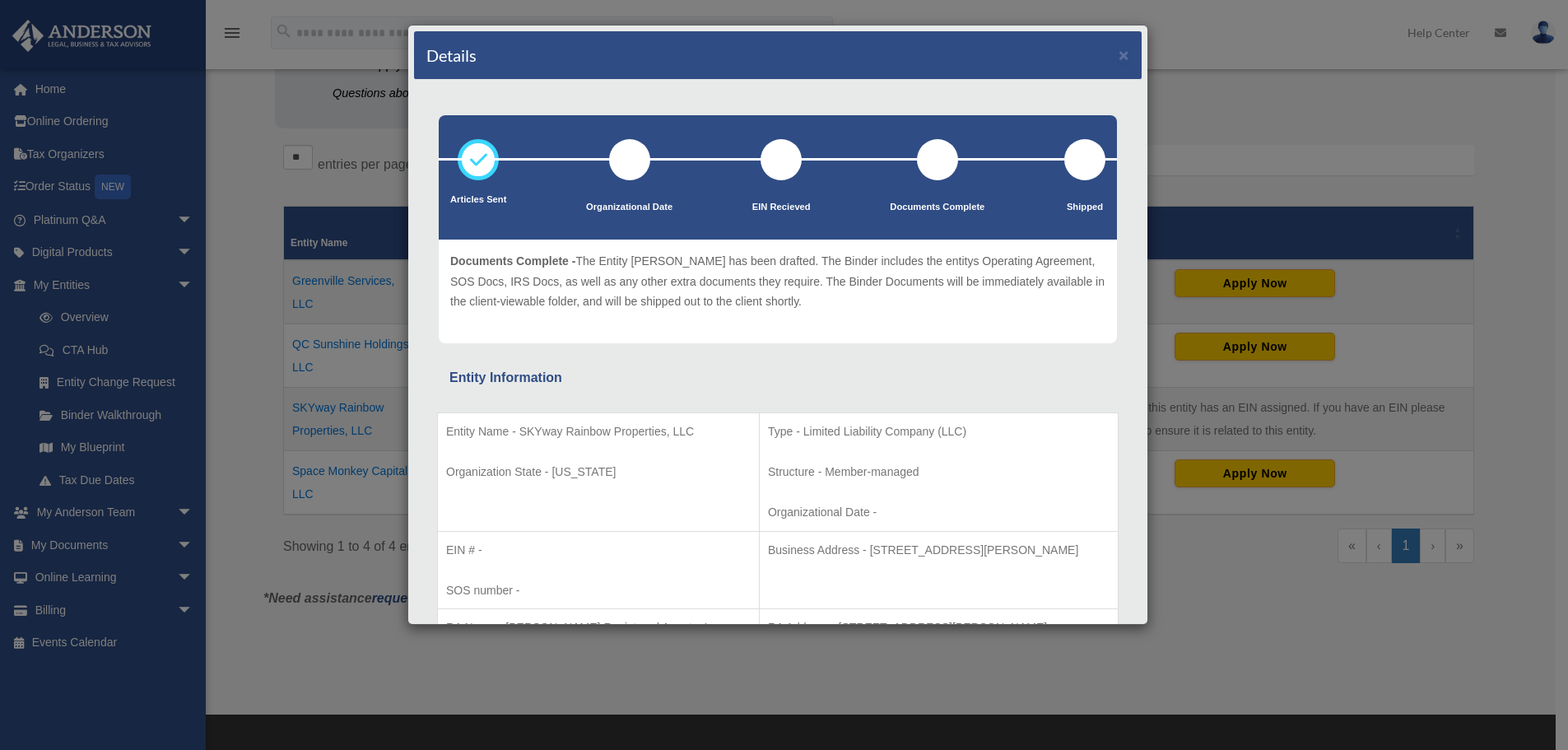
click at [1118, 52] on div "Details ×" at bounding box center [777, 56] width 727 height 48
click at [1118, 51] on button "×" at bounding box center [1124, 55] width 11 height 18
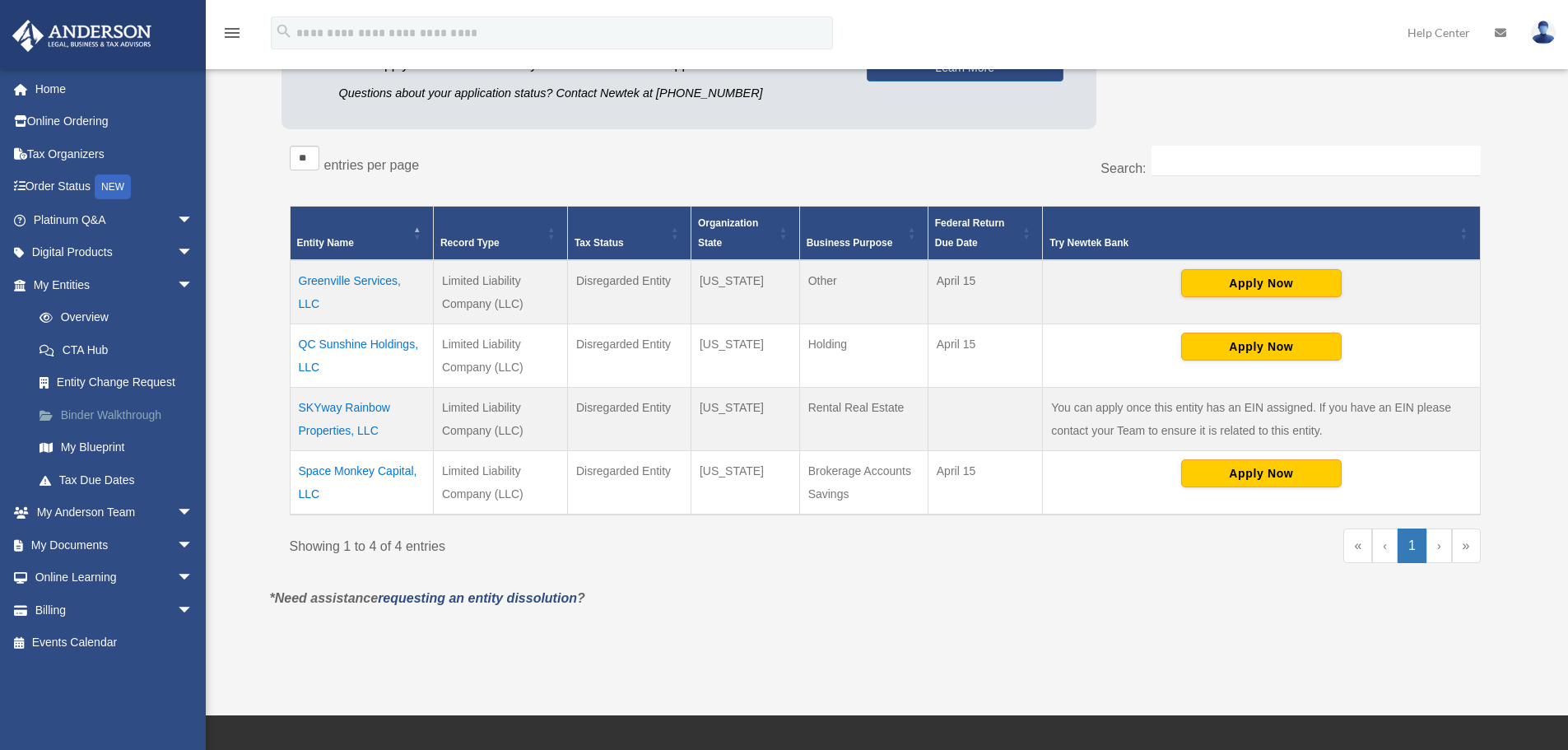
click at [106, 410] on link "Binder Walkthrough" at bounding box center [121, 414] width 195 height 33
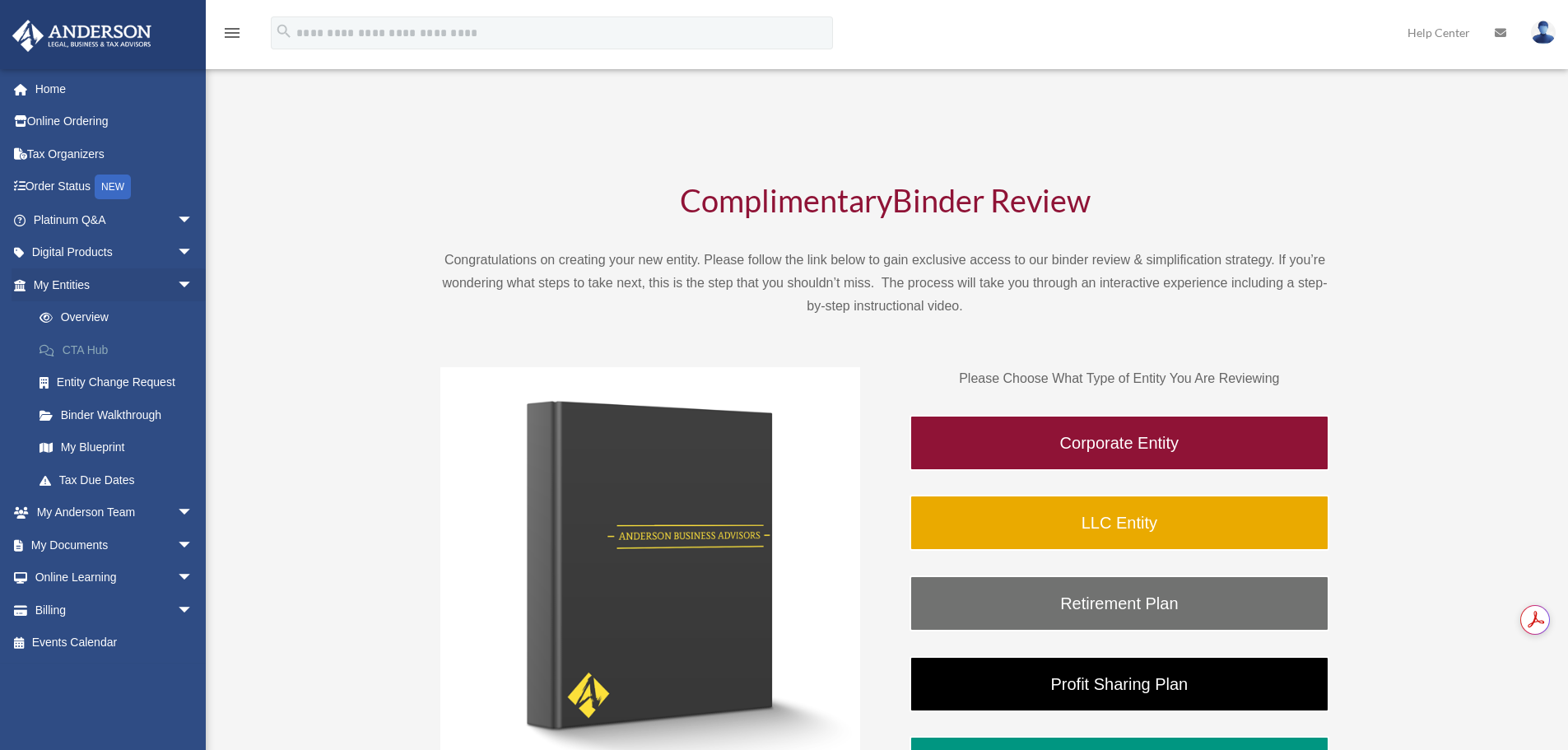
click at [82, 349] on link "CTA Hub" at bounding box center [121, 349] width 195 height 33
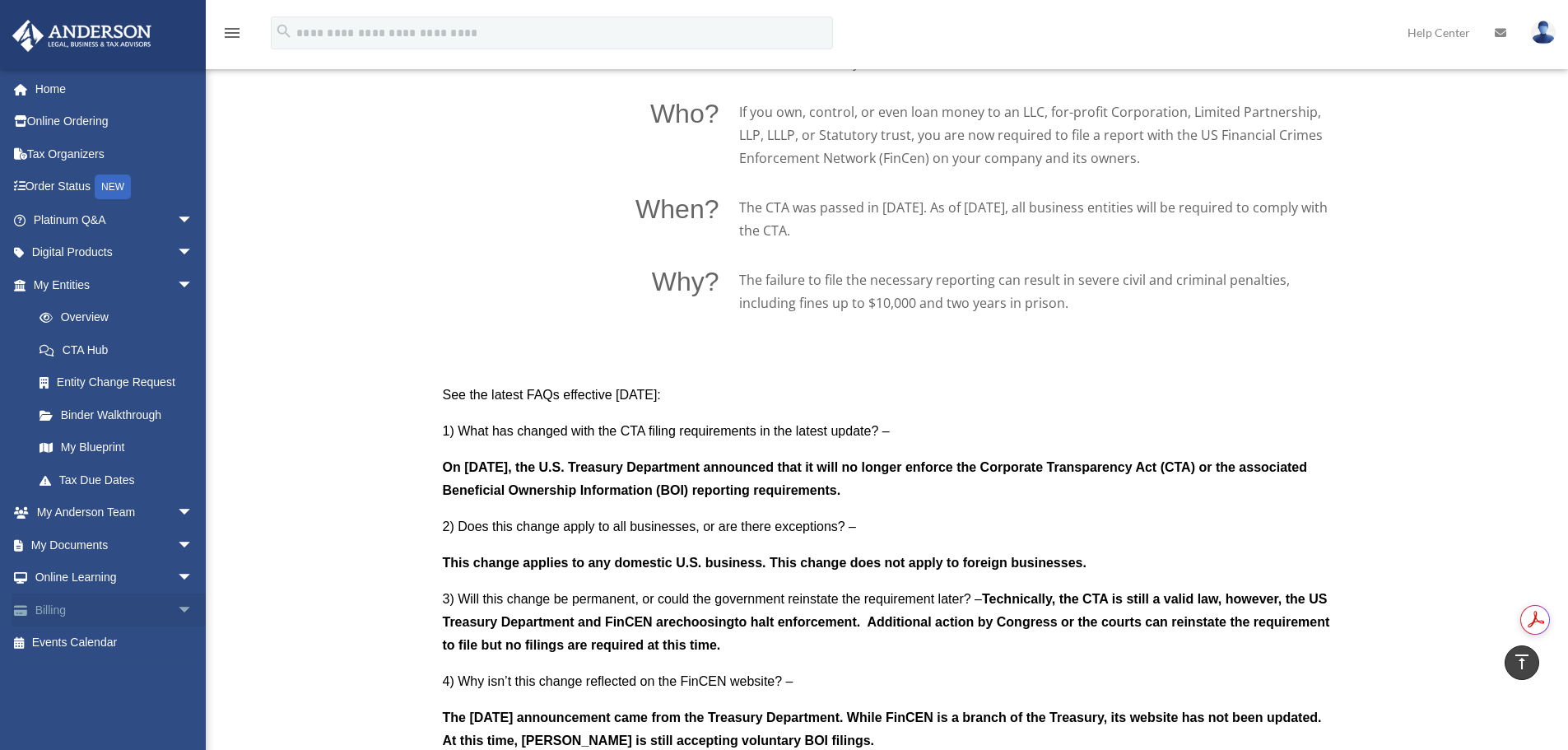
click at [177, 606] on span "arrow_drop_down" at bounding box center [193, 611] width 33 height 33
click at [177, 541] on span "arrow_drop_down" at bounding box center [193, 546] width 33 height 33
click at [68, 573] on link "Box" at bounding box center [121, 577] width 195 height 33
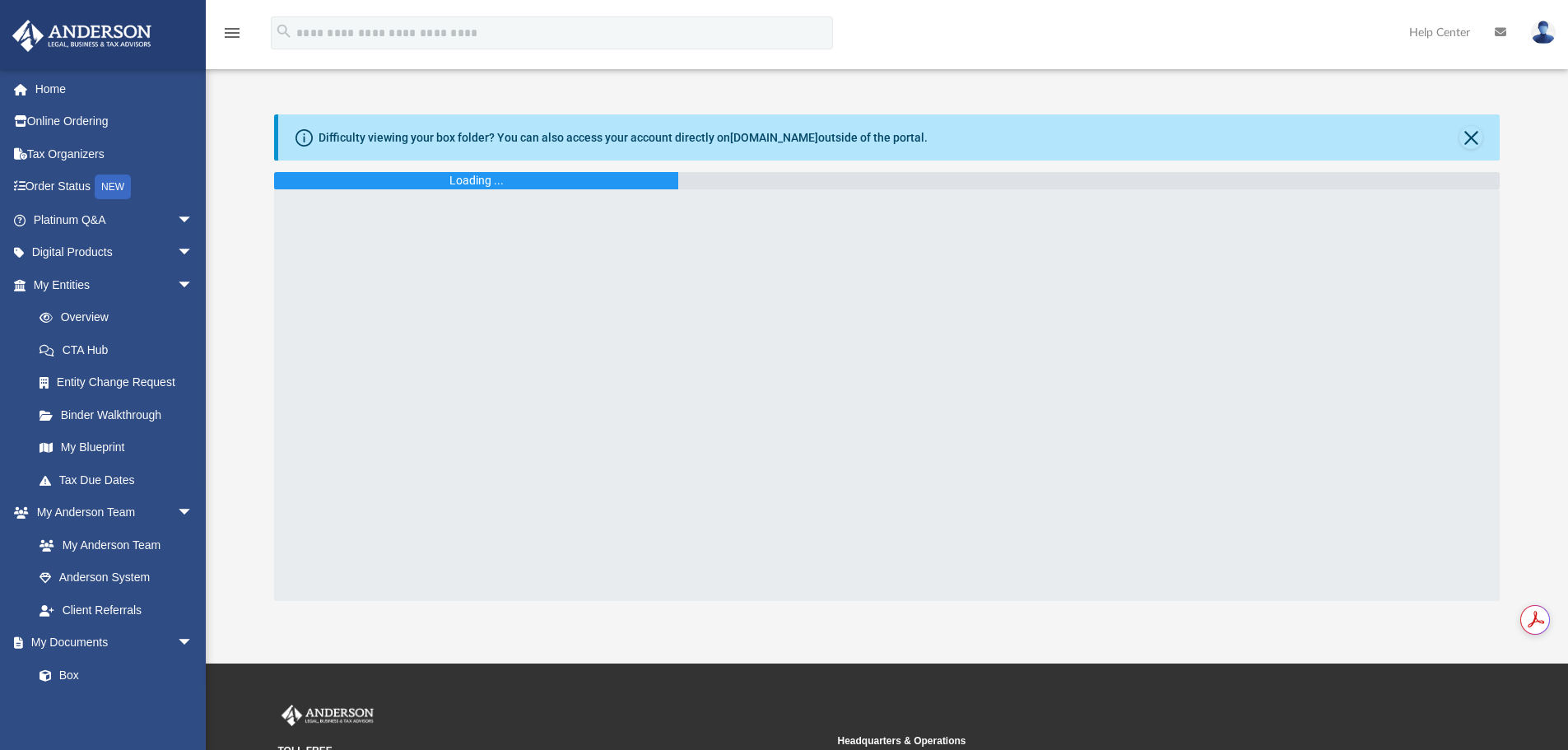
click at [548, 134] on div "Difficulty viewing your box folder? You can also access your account directly o…" at bounding box center [623, 138] width 609 height 18
click at [517, 141] on div "Difficulty viewing your box folder? You can also access your account directly o…" at bounding box center [623, 138] width 609 height 18
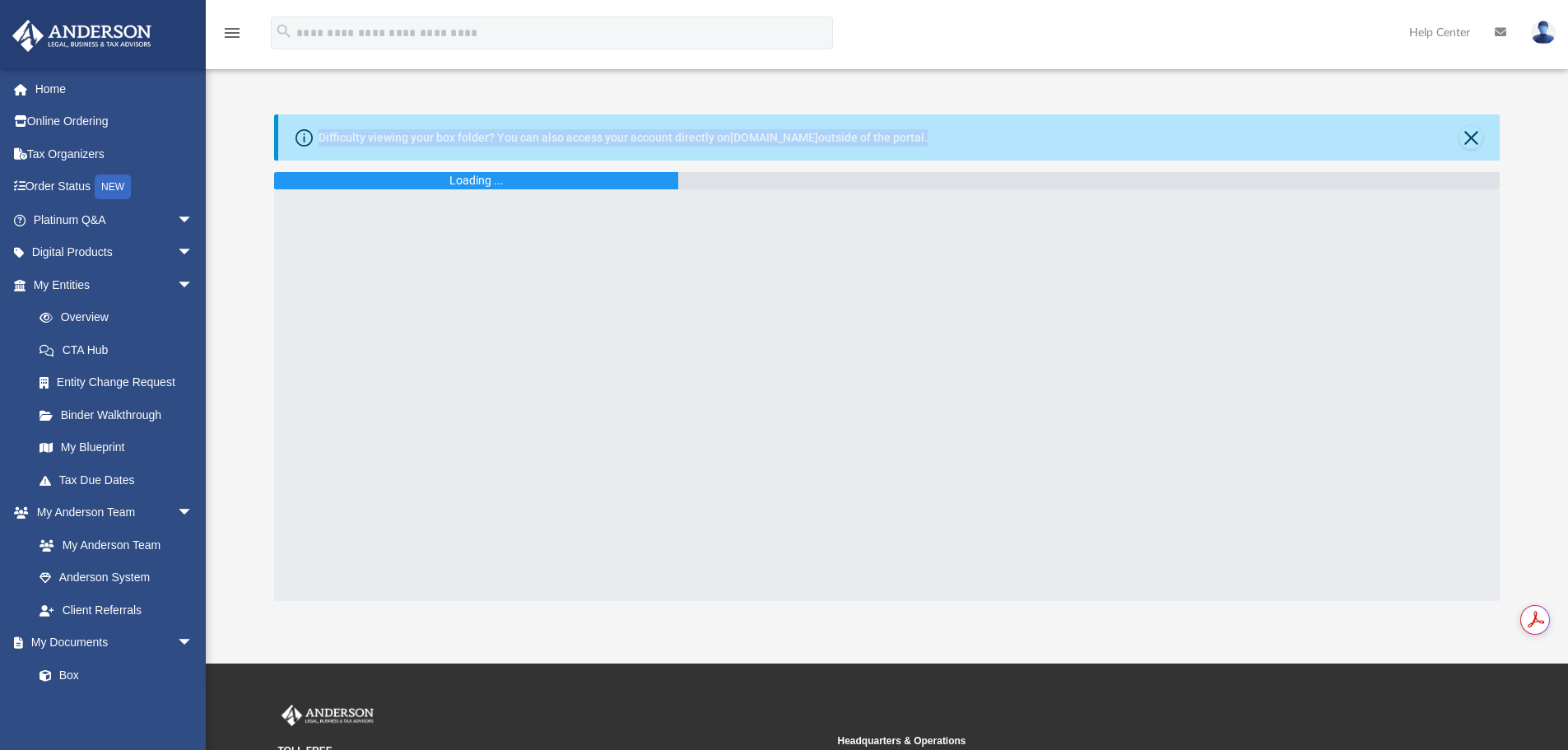
click at [504, 137] on div "Difficulty viewing your box folder? You can also access your account directly o…" at bounding box center [623, 138] width 609 height 18
click at [306, 138] on icon at bounding box center [304, 138] width 18 height 18
